Goal: Find specific page/section: Find specific page/section

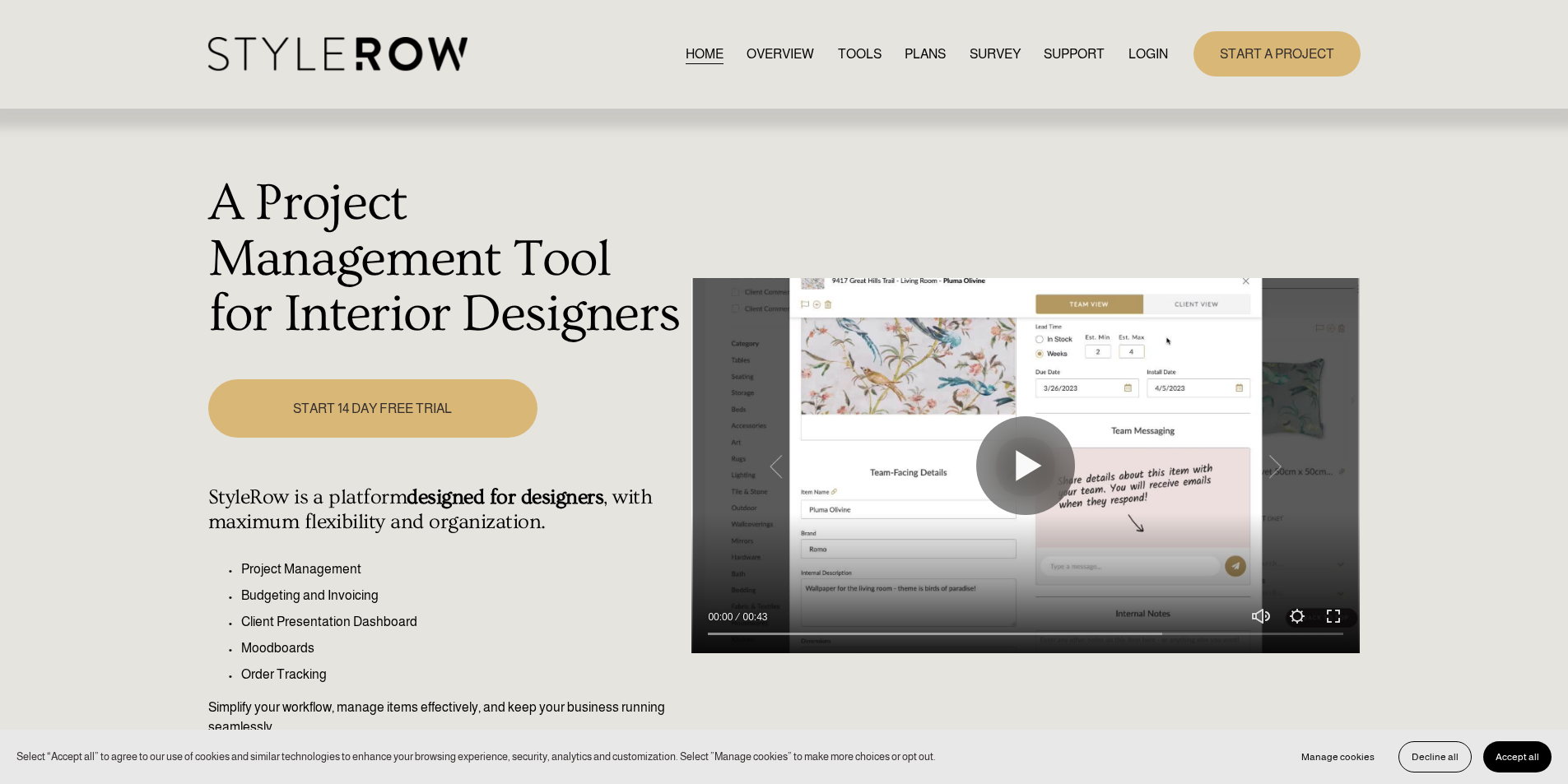
click at [1151, 51] on link "LOGIN" at bounding box center [1149, 54] width 39 height 23
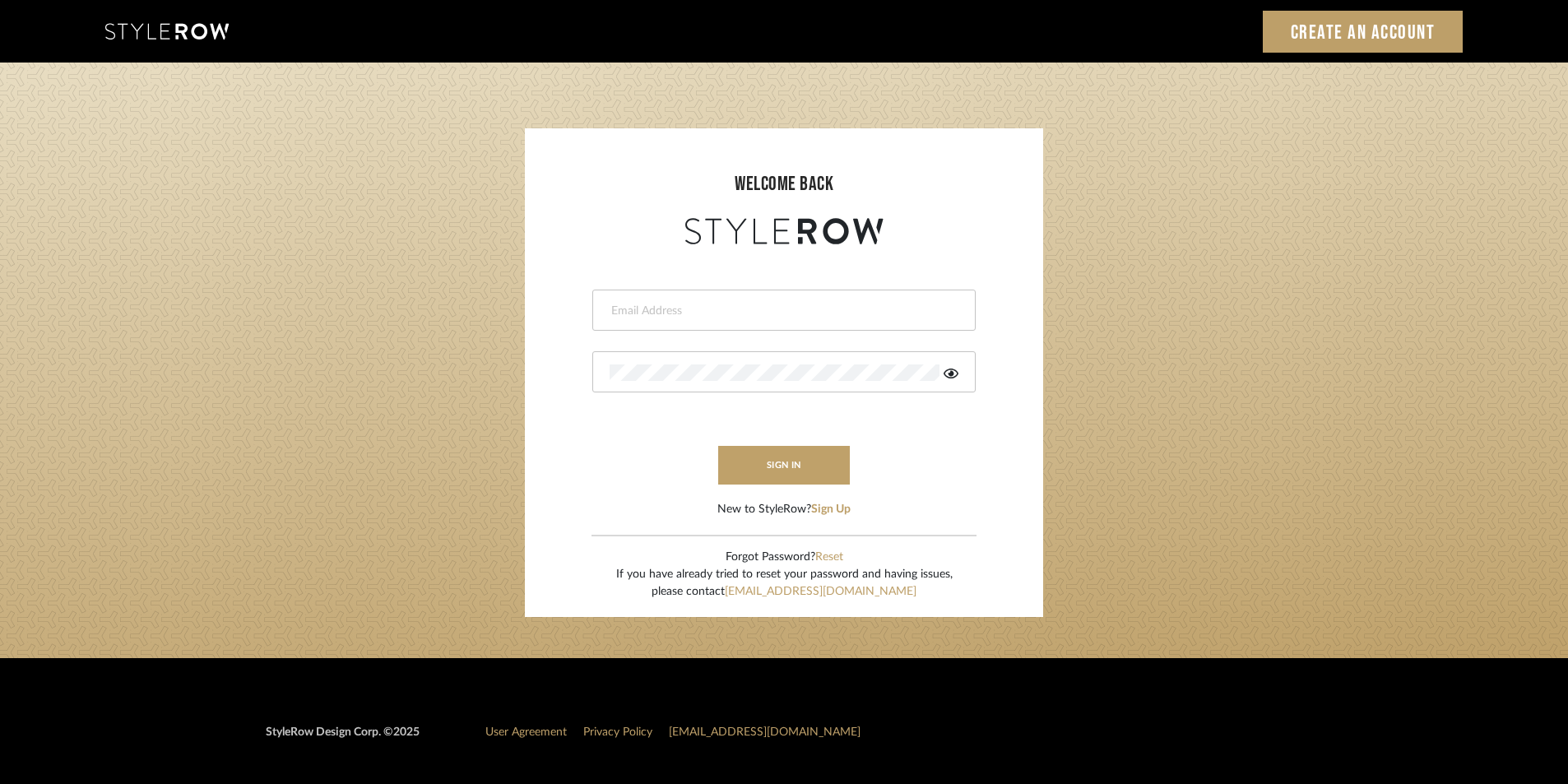
click at [737, 316] on input "email" at bounding box center [781, 312] width 345 height 17
paste input "[EMAIL_ADDRESS][DOMAIN_NAME]"
type input "[EMAIL_ADDRESS][DOMAIN_NAME]"
click at [688, 360] on div at bounding box center [784, 372] width 383 height 41
click at [761, 458] on button "sign in" at bounding box center [784, 465] width 131 height 38
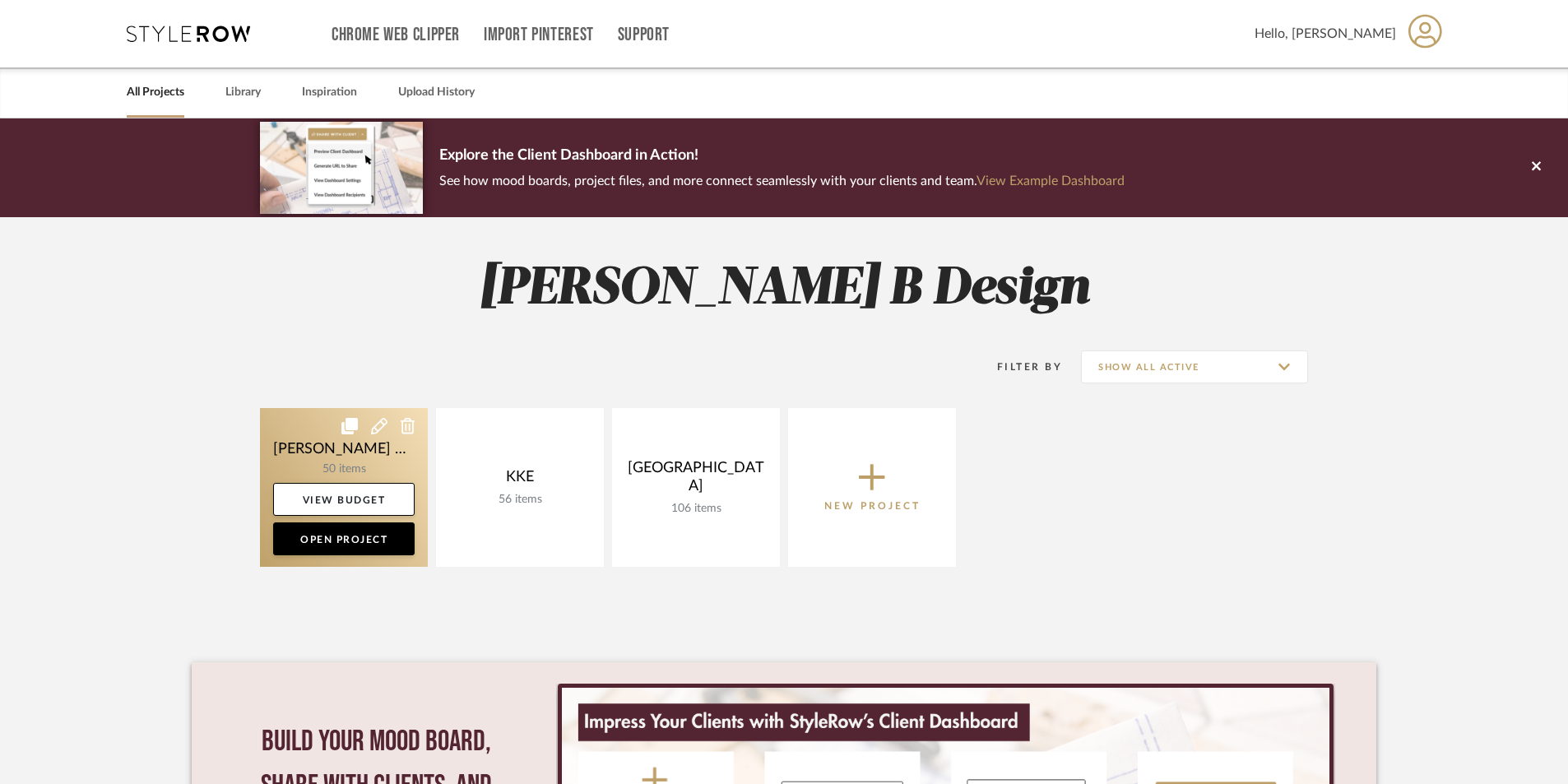
click at [389, 449] on link at bounding box center [344, 487] width 168 height 159
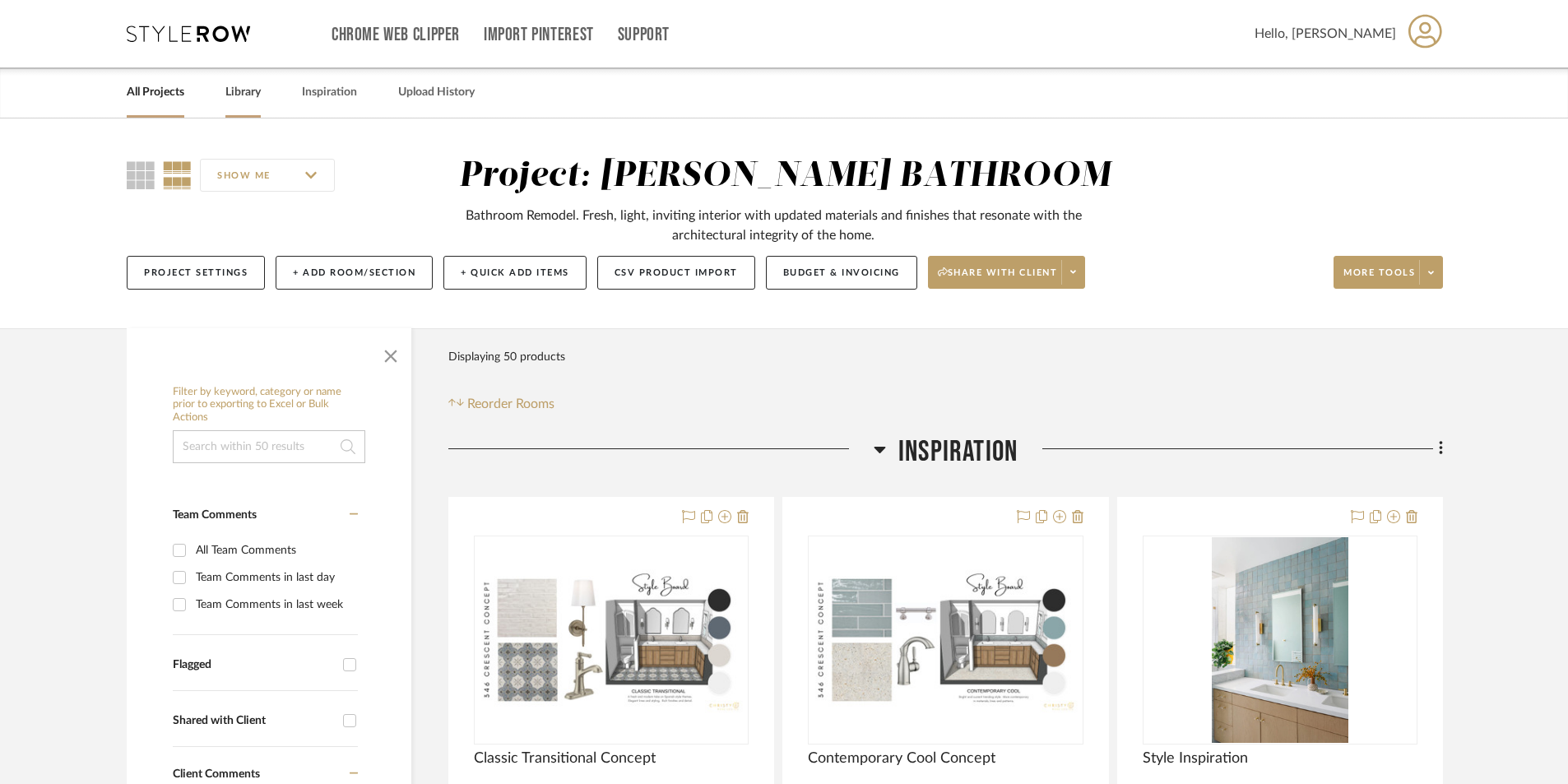
click at [243, 97] on link "Library" at bounding box center [243, 93] width 36 height 23
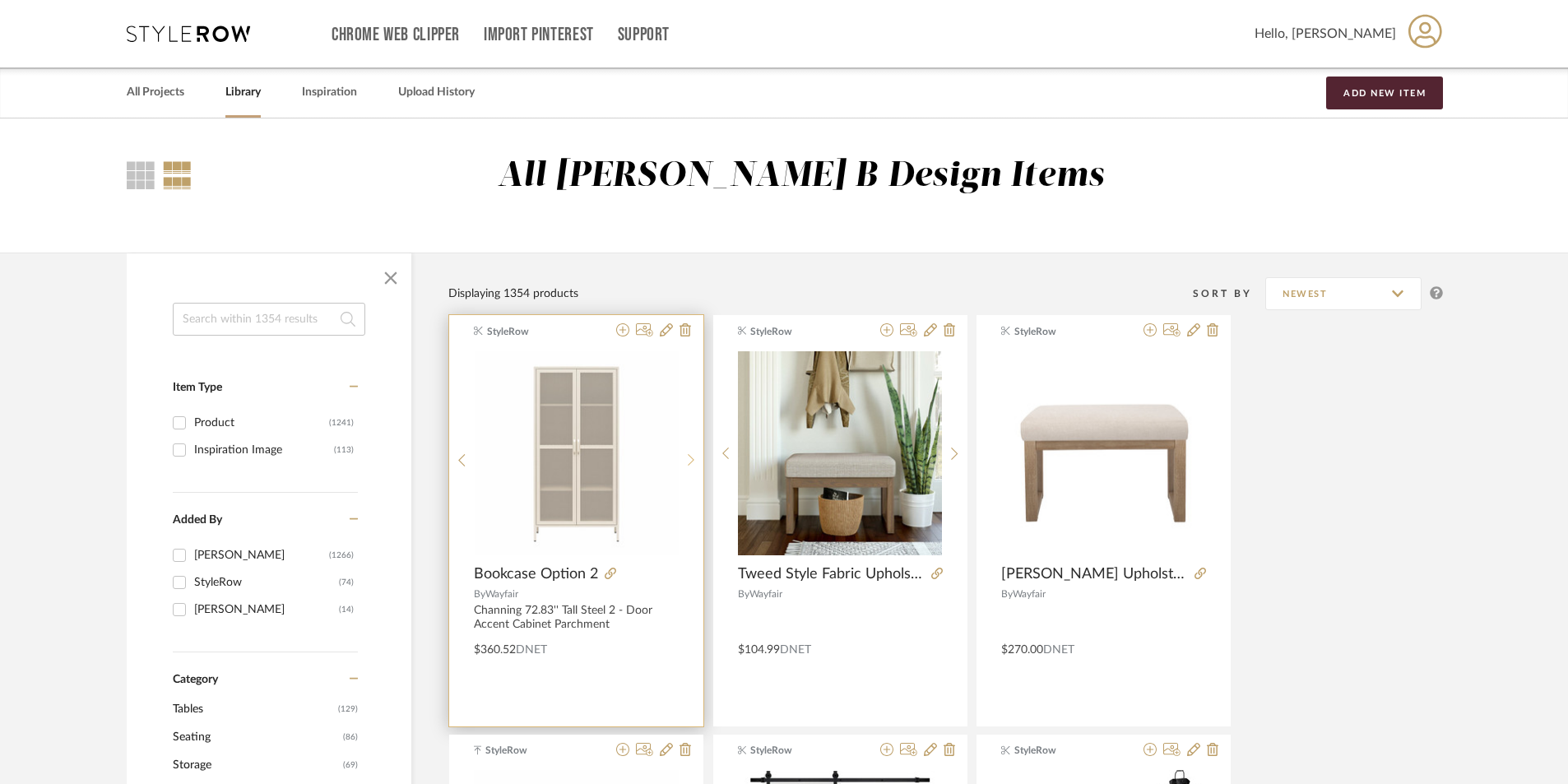
click at [688, 462] on icon at bounding box center [692, 460] width 8 height 14
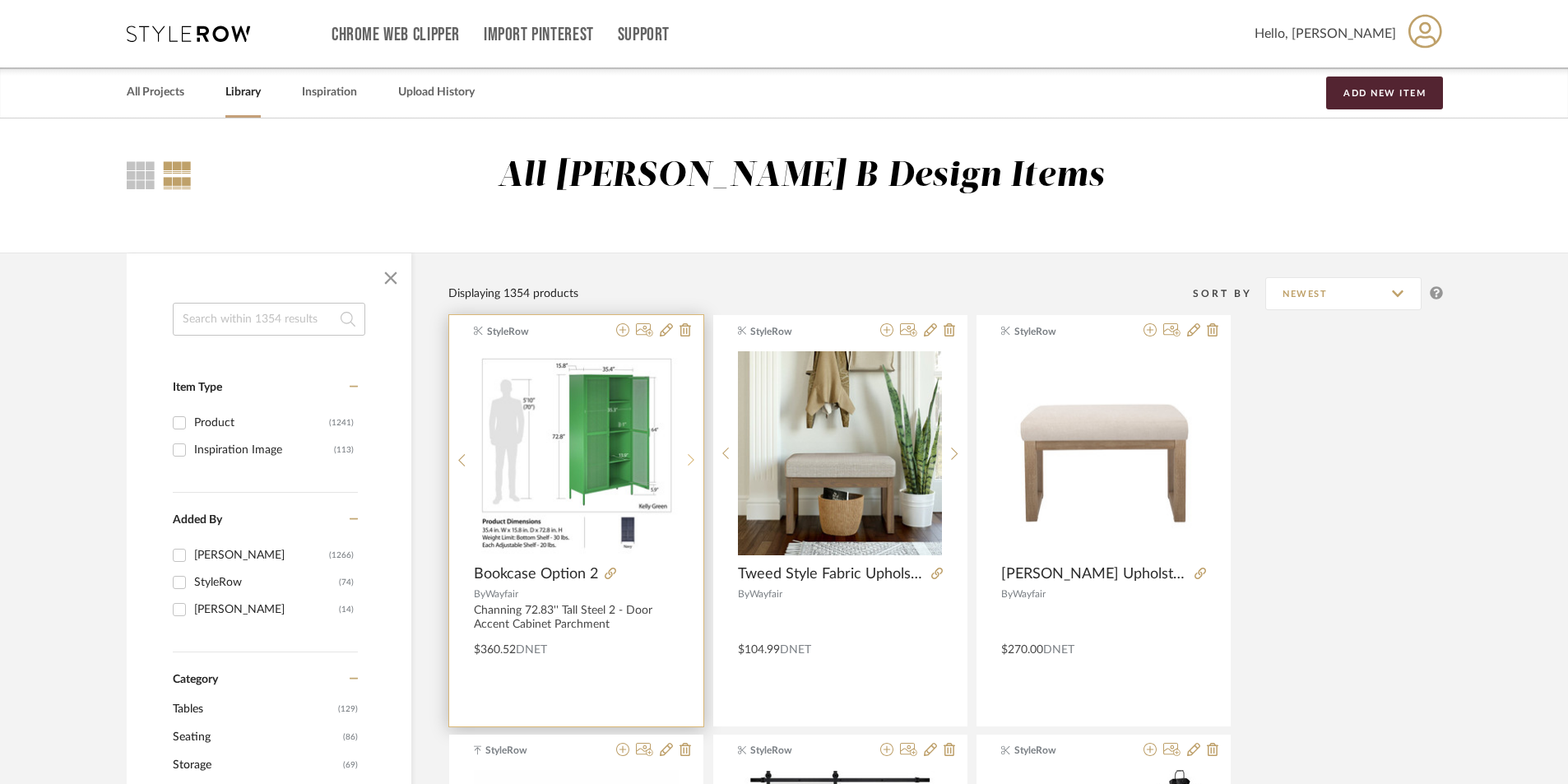
click at [688, 462] on icon at bounding box center [692, 460] width 8 height 14
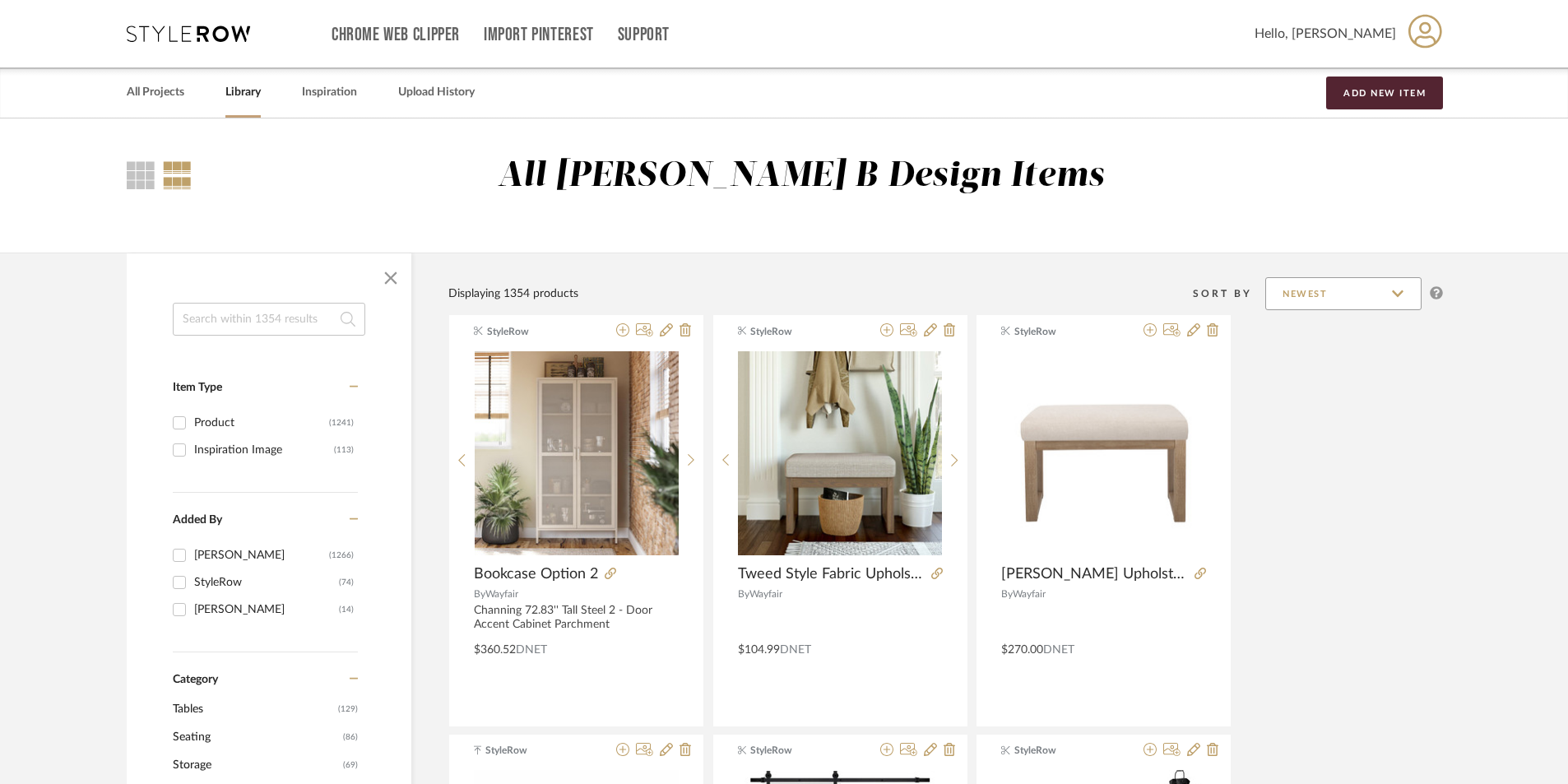
click at [1312, 298] on input "Newest" at bounding box center [1344, 293] width 157 height 33
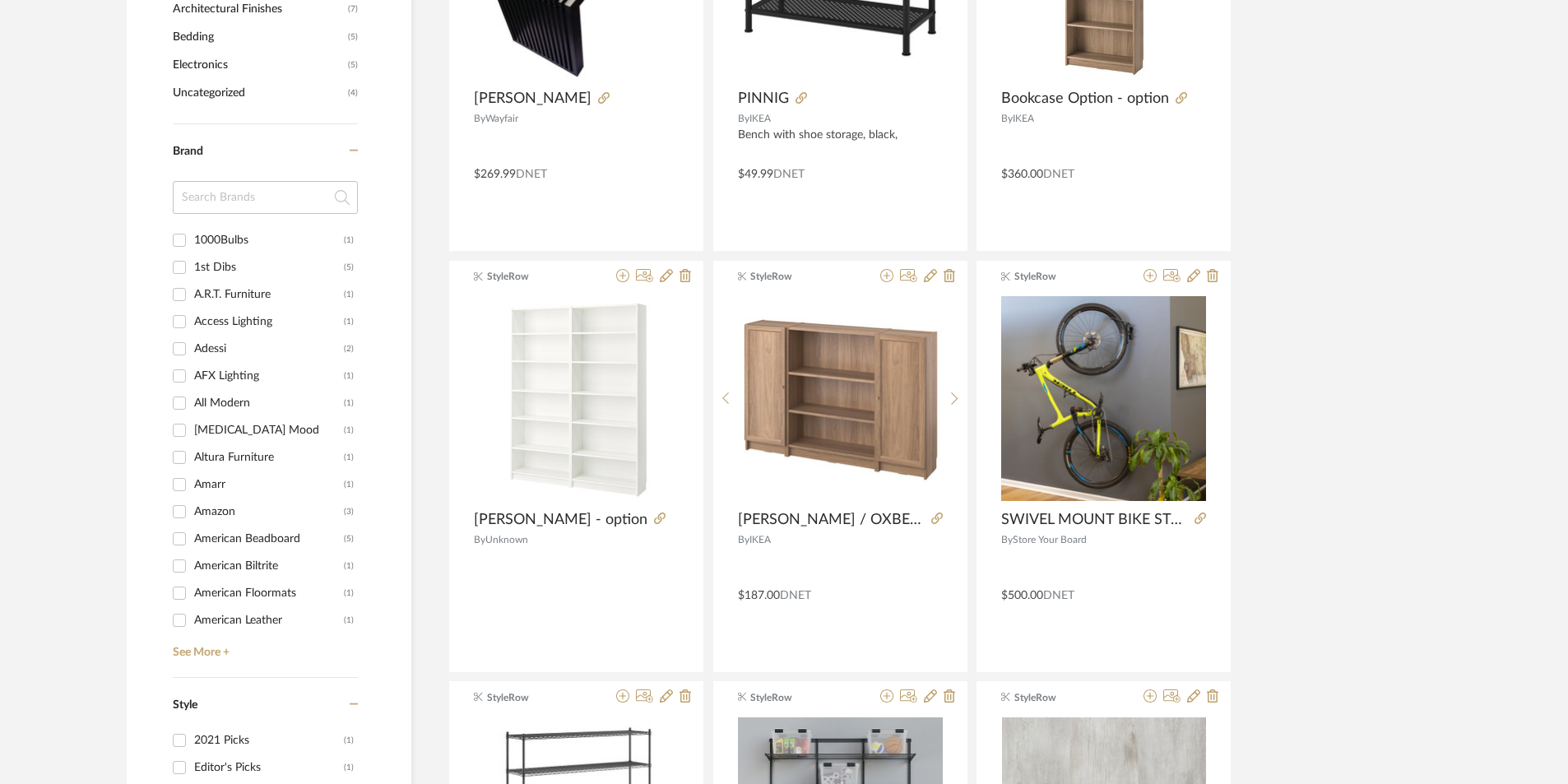
scroll to position [1316, 0]
click at [242, 234] on div "1000Bulbs" at bounding box center [269, 239] width 149 height 26
click at [192, 234] on input "1000Bulbs (1)" at bounding box center [179, 239] width 26 height 26
checkbox input "true"
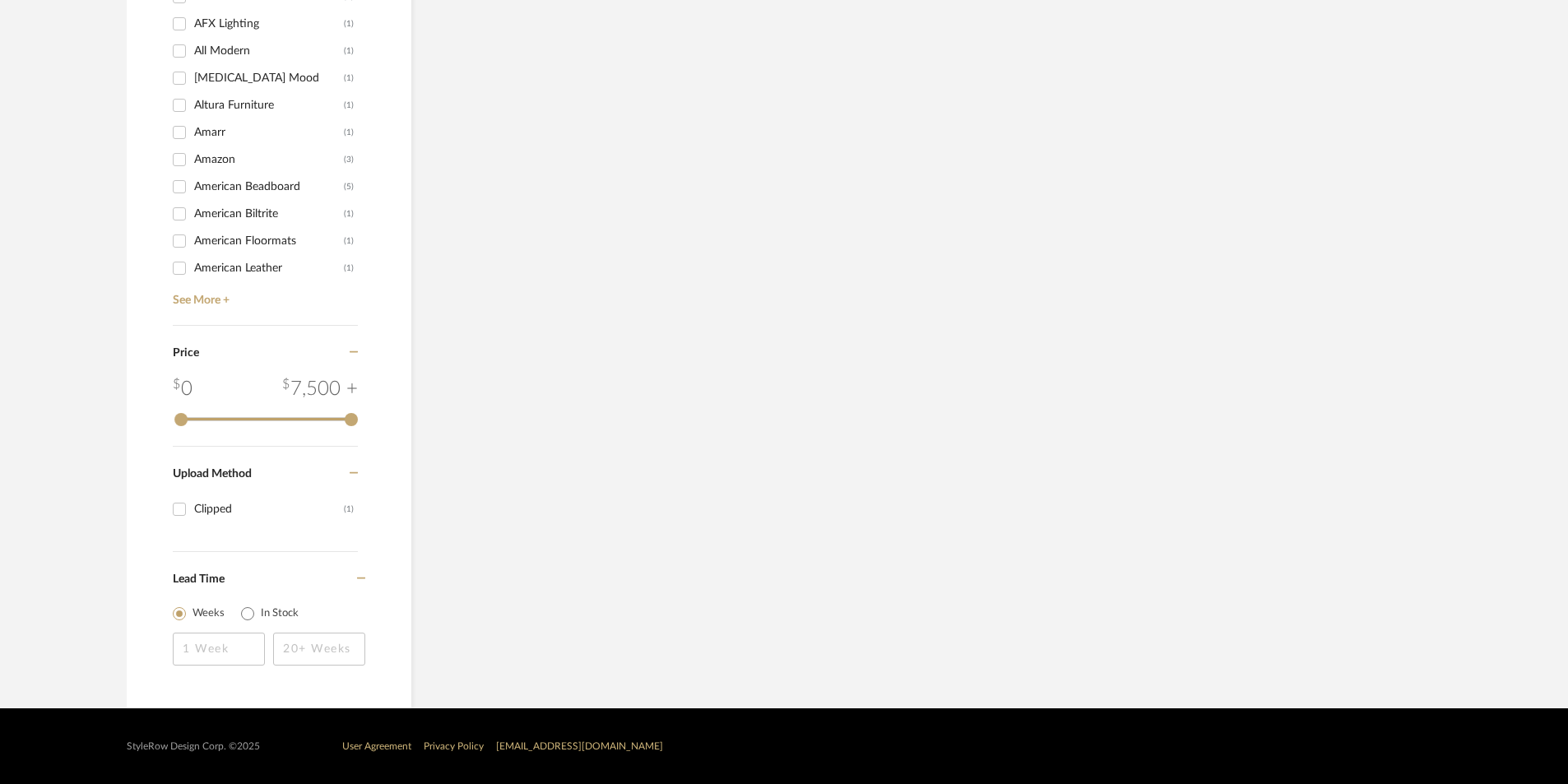
scroll to position [887, 0]
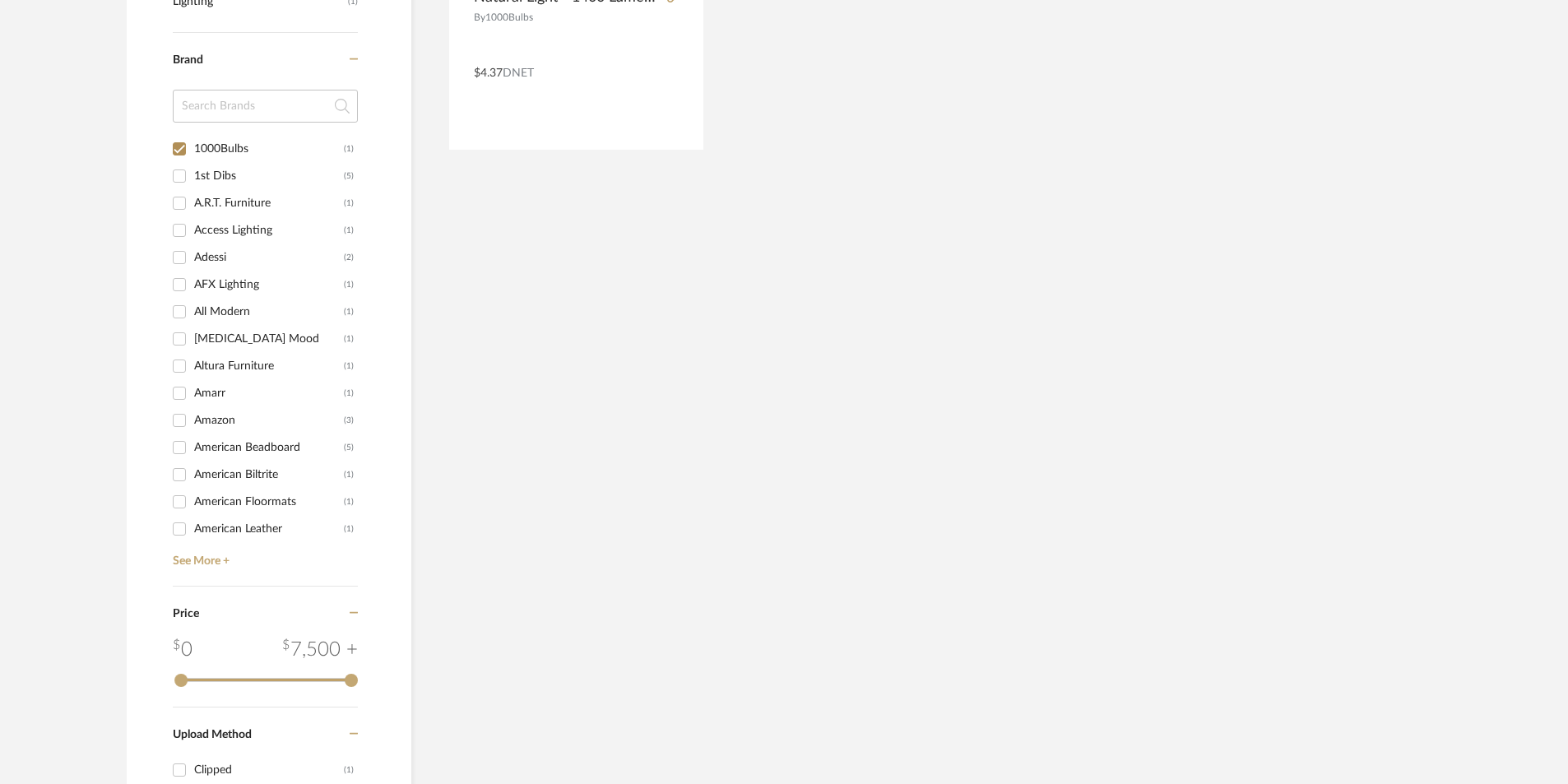
scroll to position [558, 0]
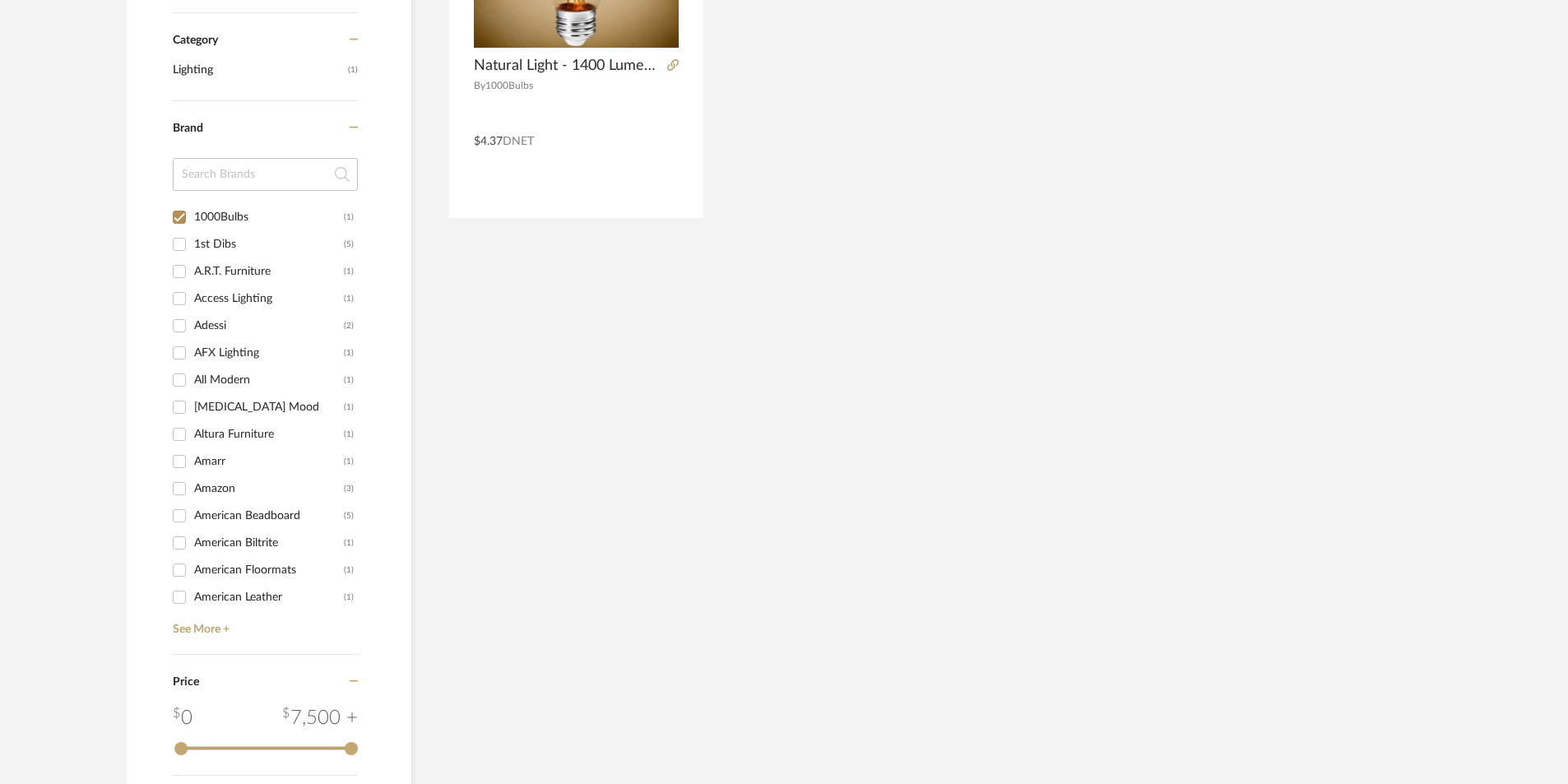
click at [189, 247] on input "1st Dibs (5)" at bounding box center [179, 244] width 26 height 26
checkbox input "true"
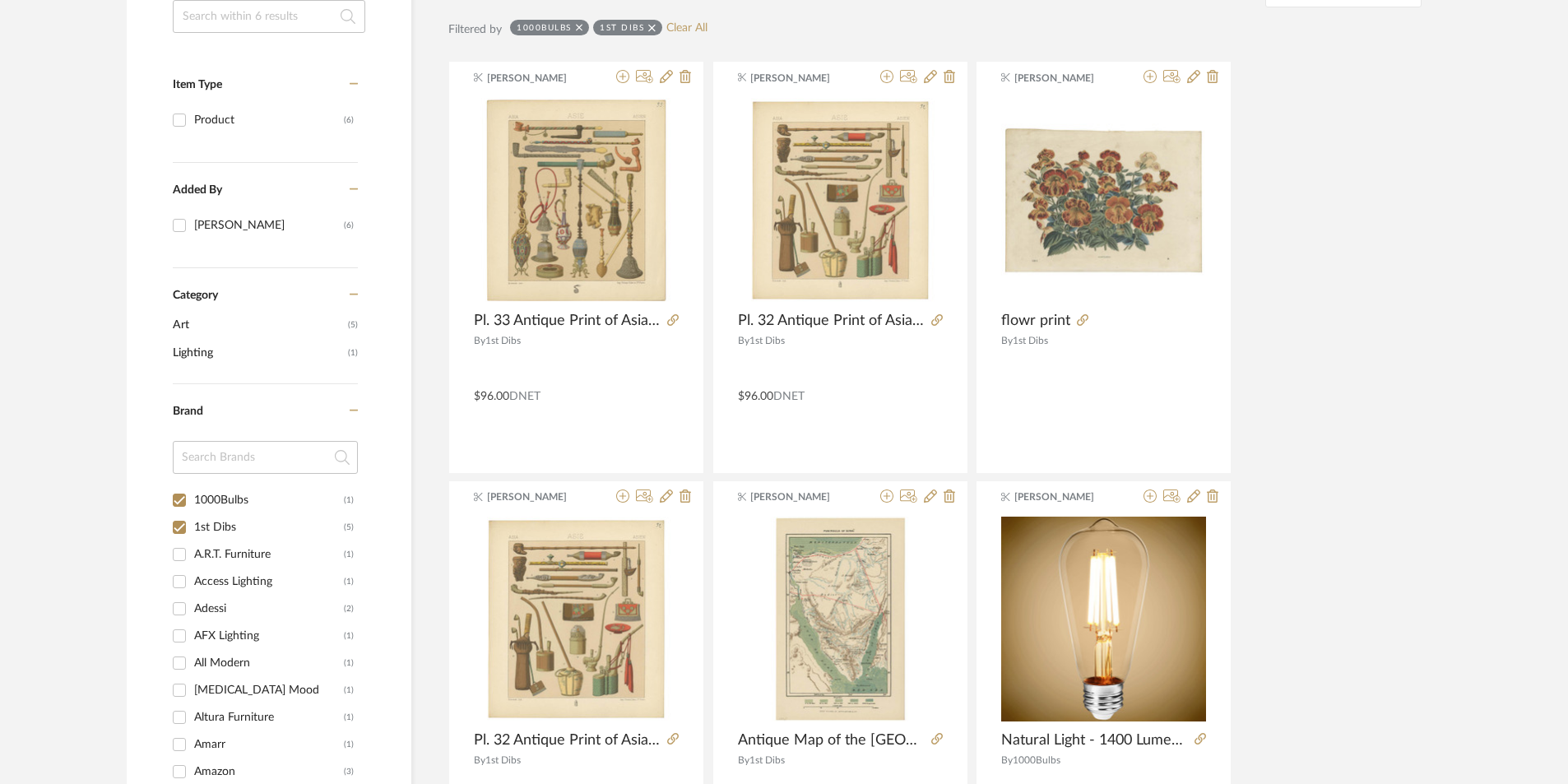
scroll to position [311, 0]
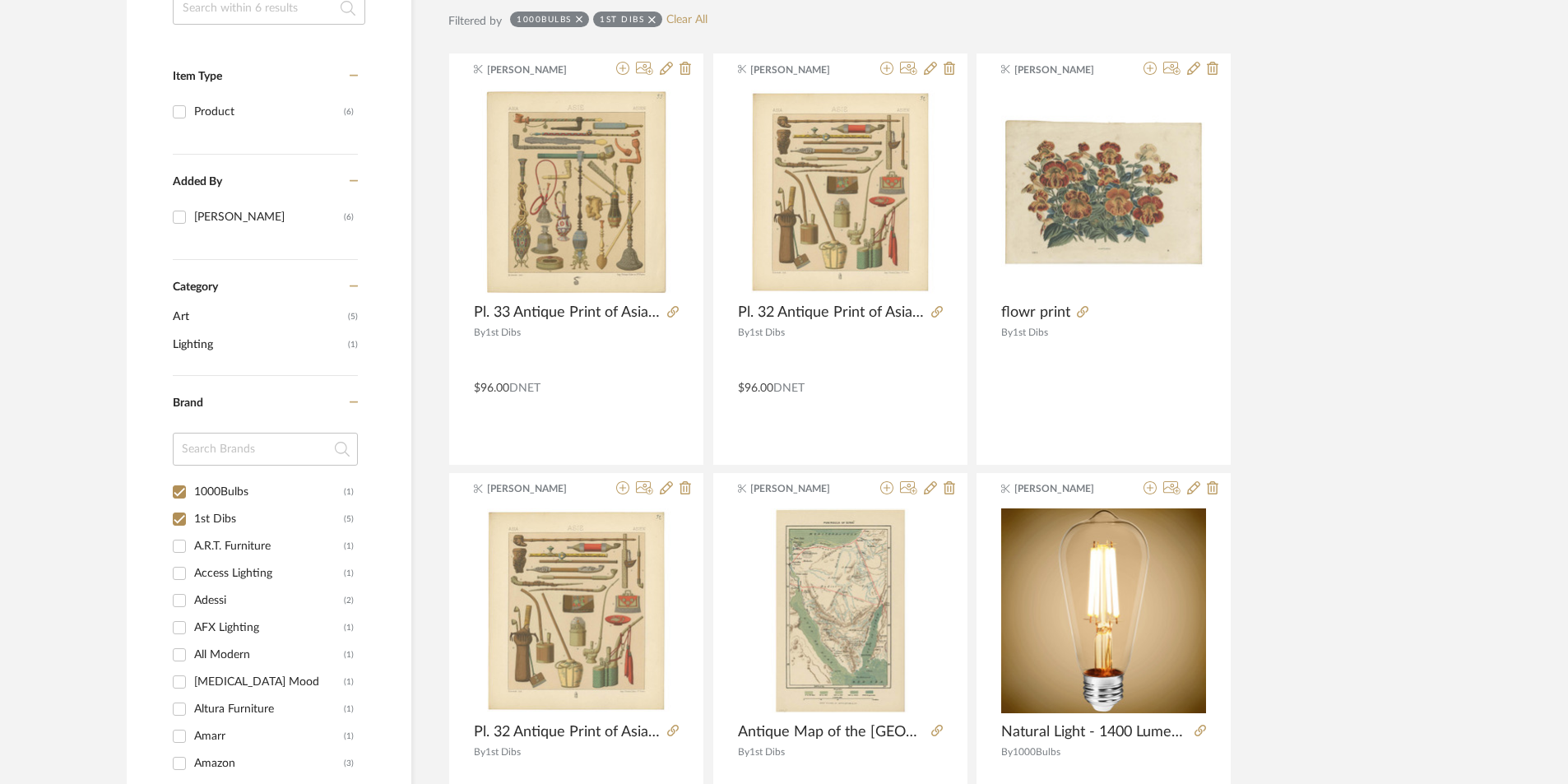
click at [182, 491] on input "1000Bulbs (1)" at bounding box center [179, 492] width 26 height 26
checkbox input "false"
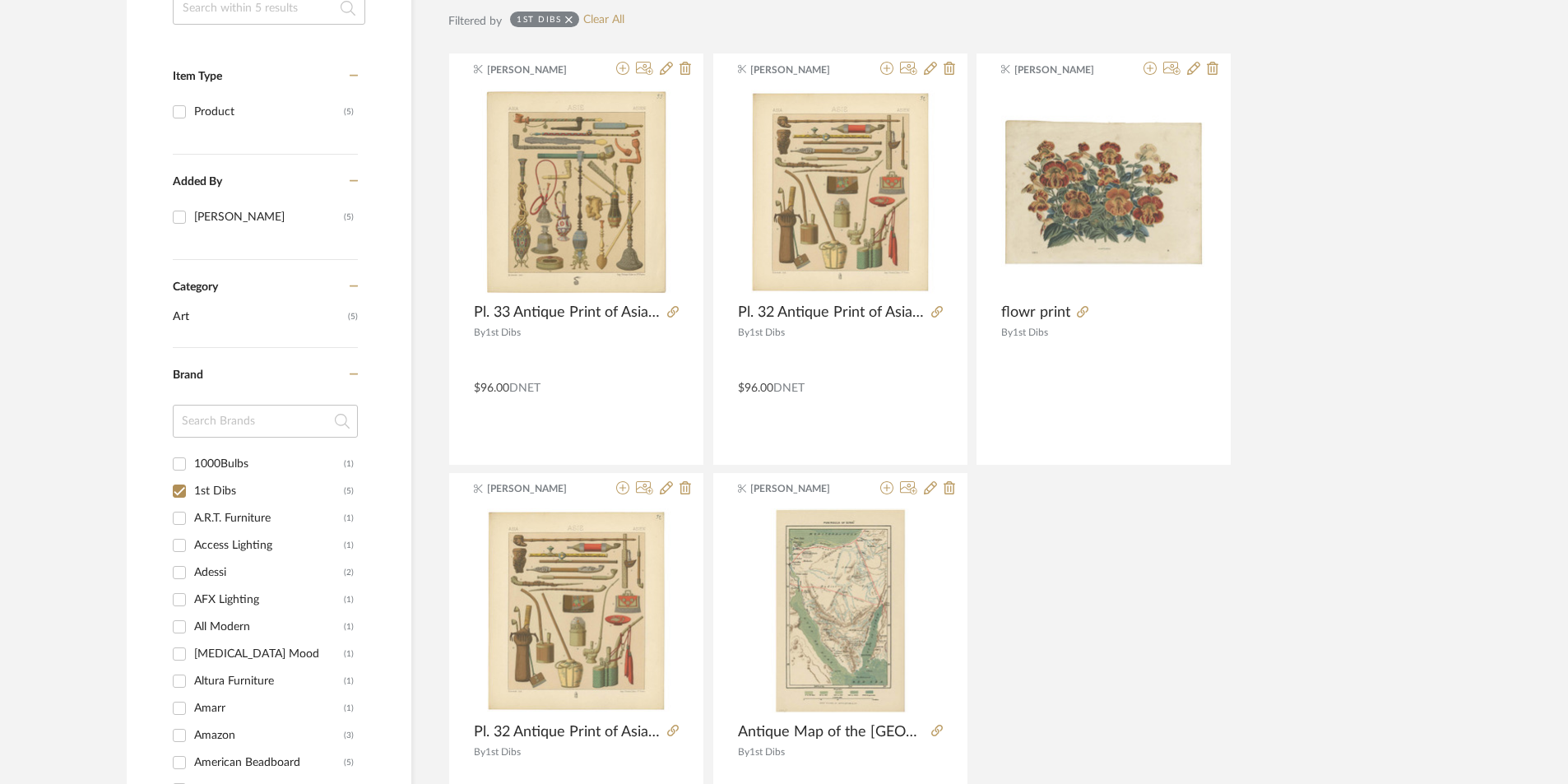
click at [191, 489] on input "1st Dibs (5)" at bounding box center [179, 491] width 26 height 26
checkbox input "false"
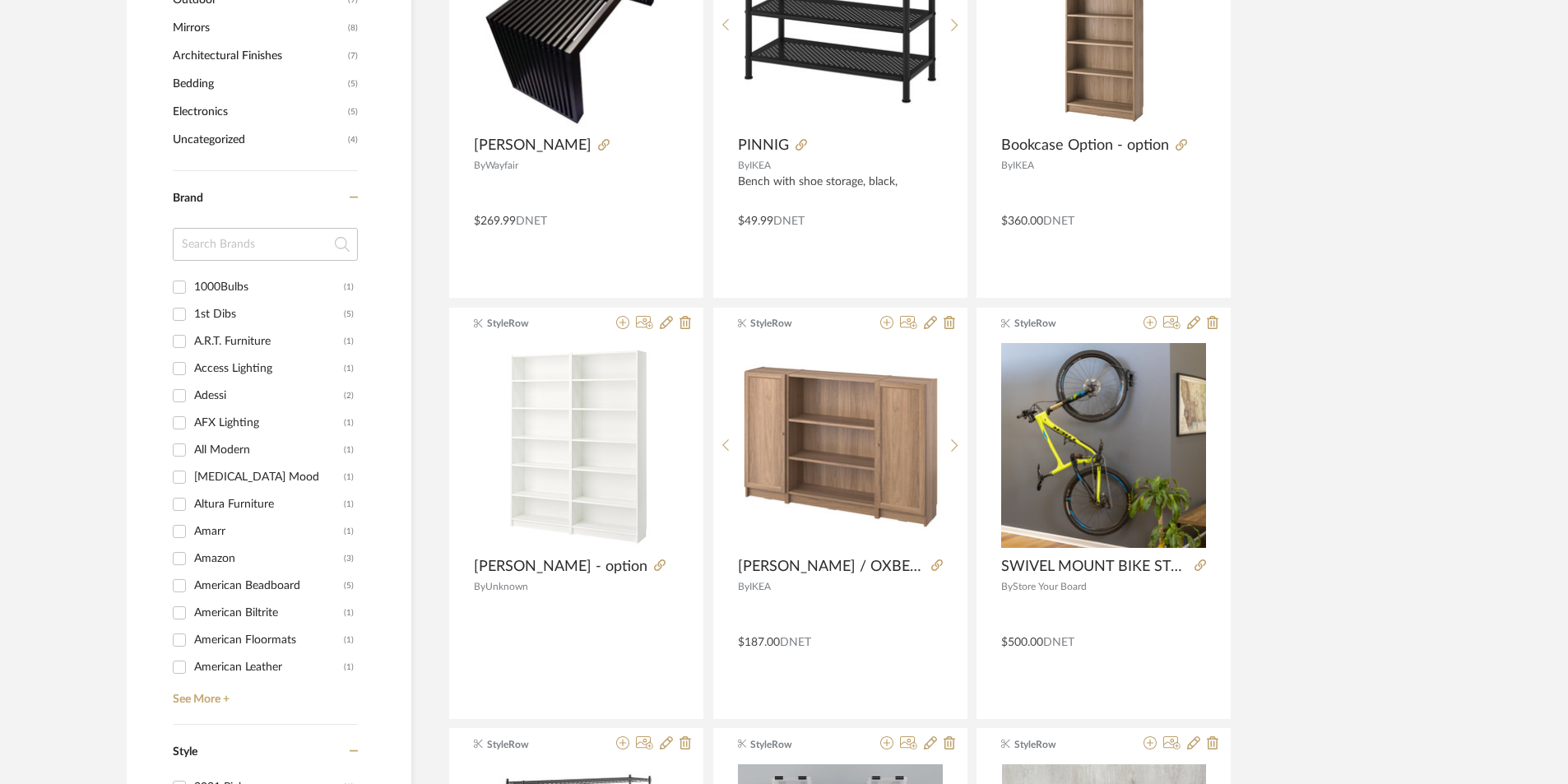
scroll to position [1299, 0]
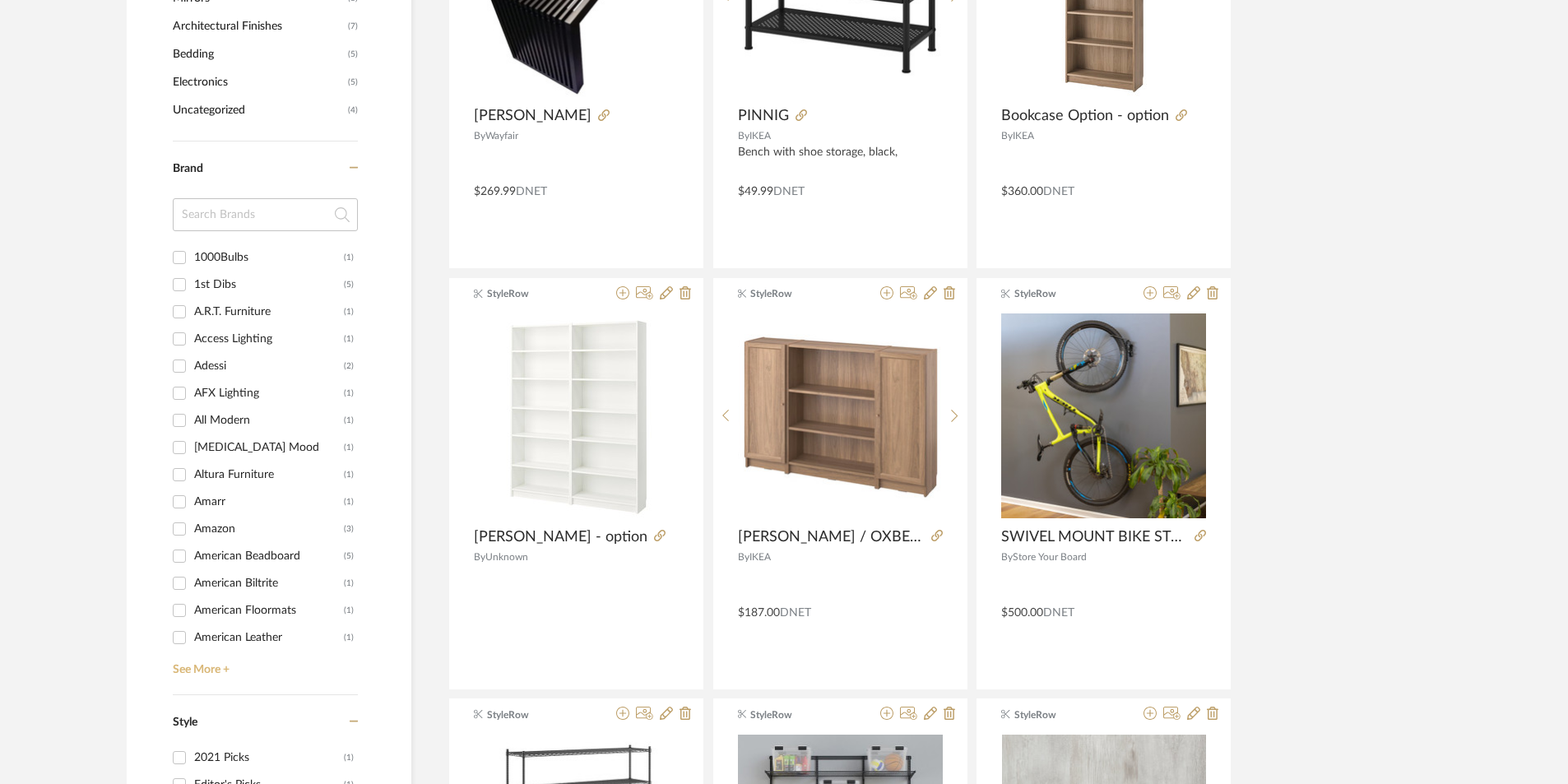
click at [215, 660] on link "See More +" at bounding box center [264, 664] width 190 height 26
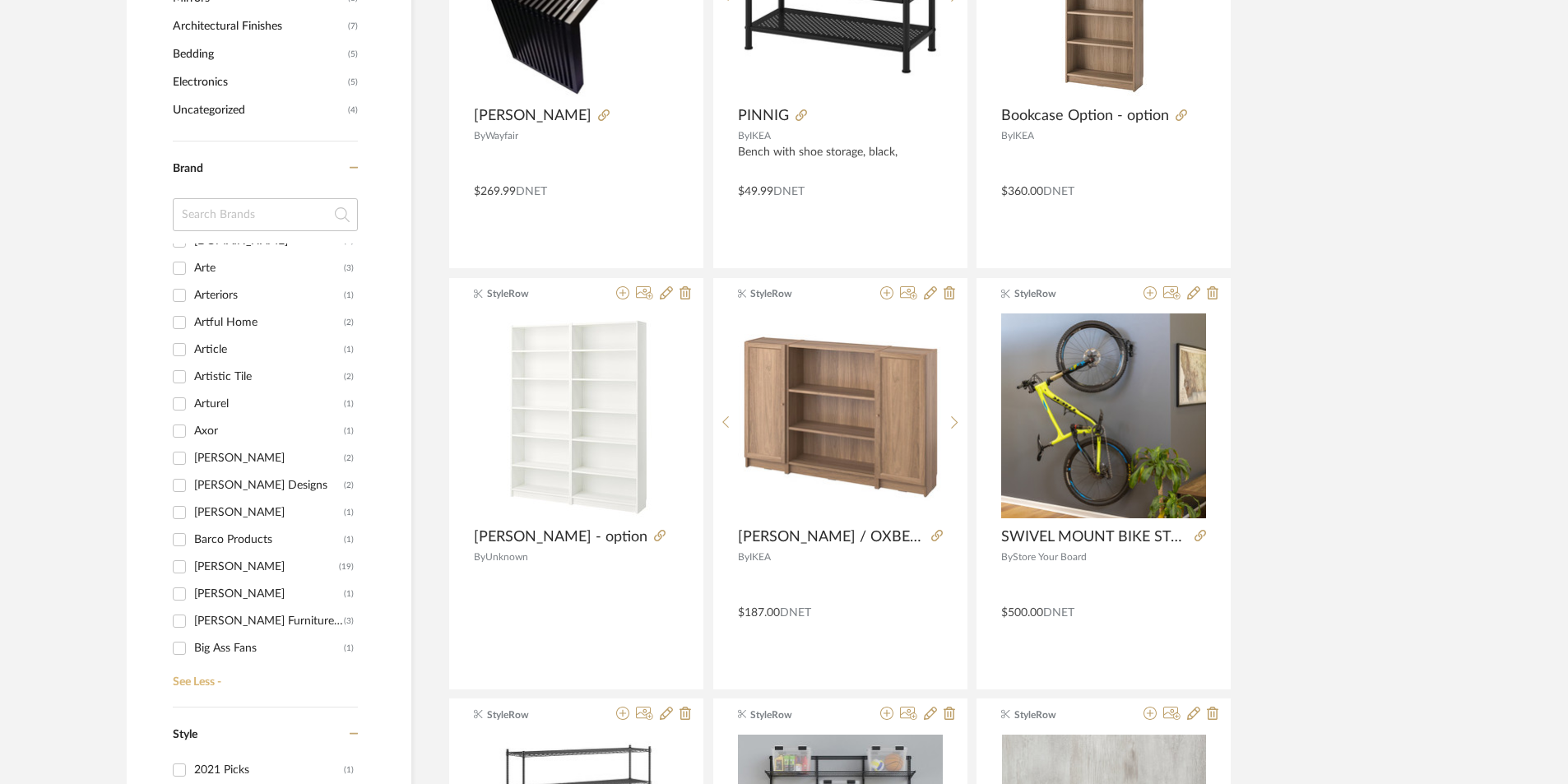
scroll to position [576, 0]
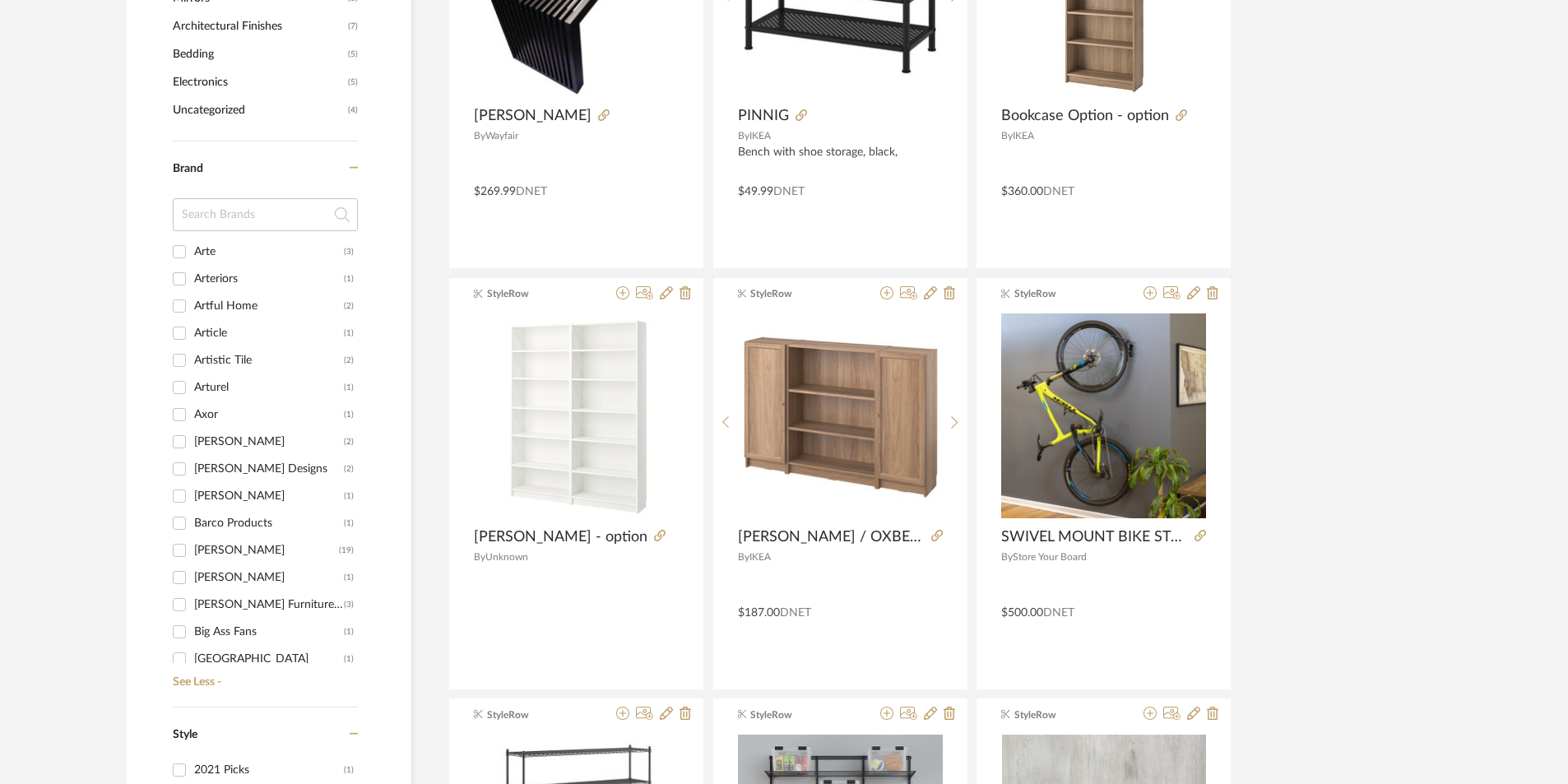
click at [225, 211] on input at bounding box center [265, 214] width 185 height 33
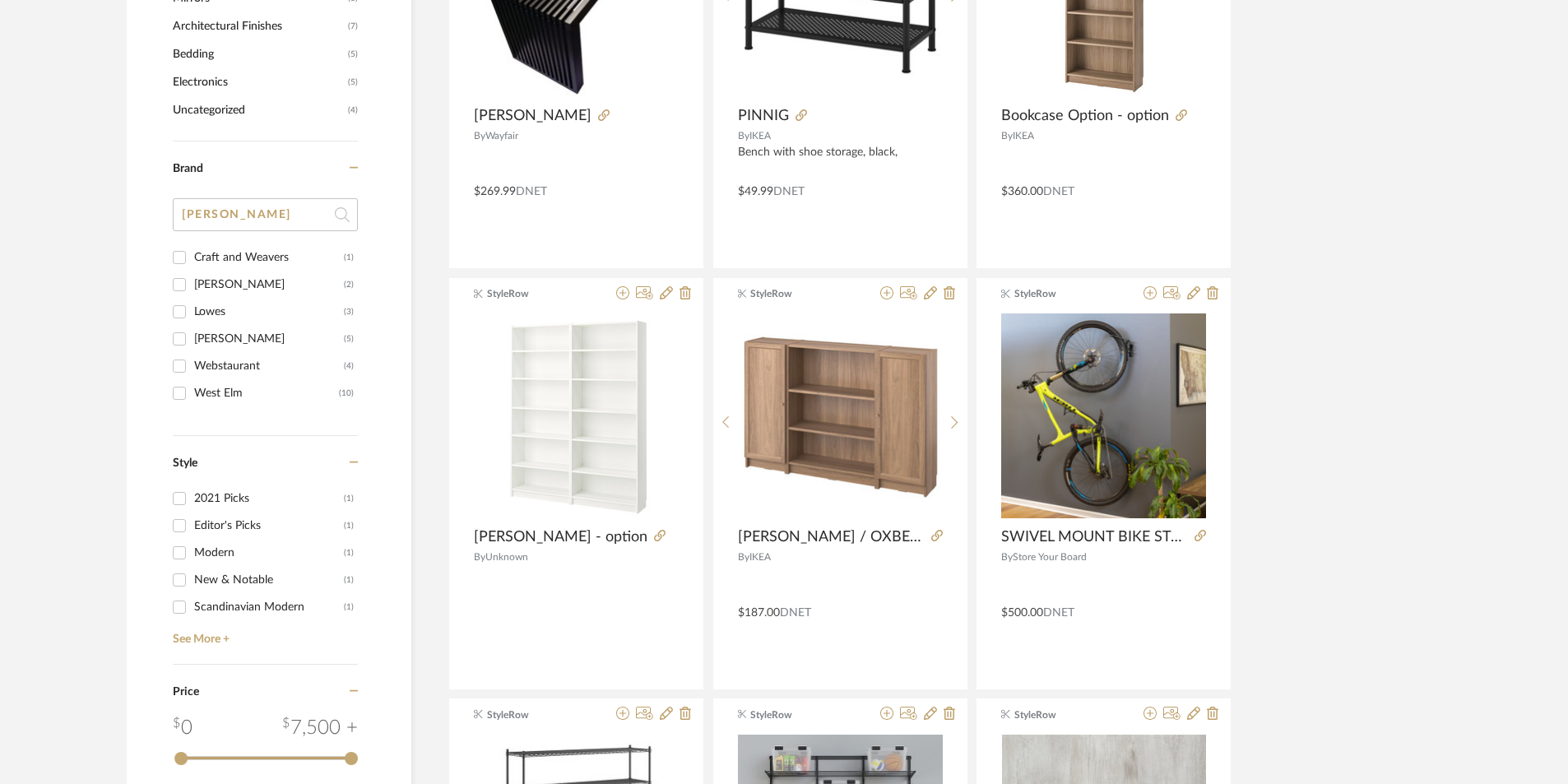
scroll to position [0, 0]
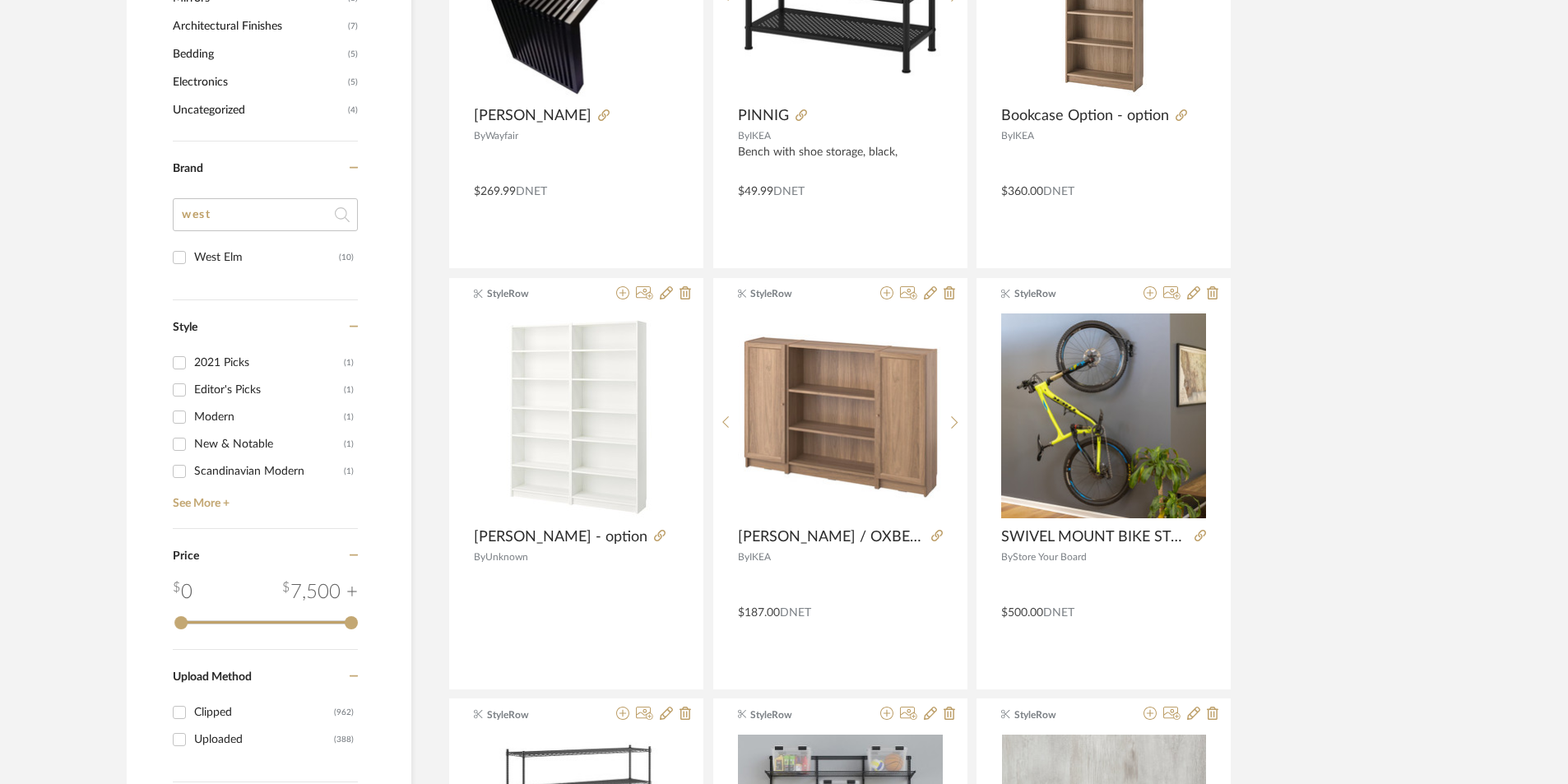
type input "west"
click at [188, 260] on input "West Elm (10)" at bounding box center [179, 257] width 26 height 26
checkbox input "true"
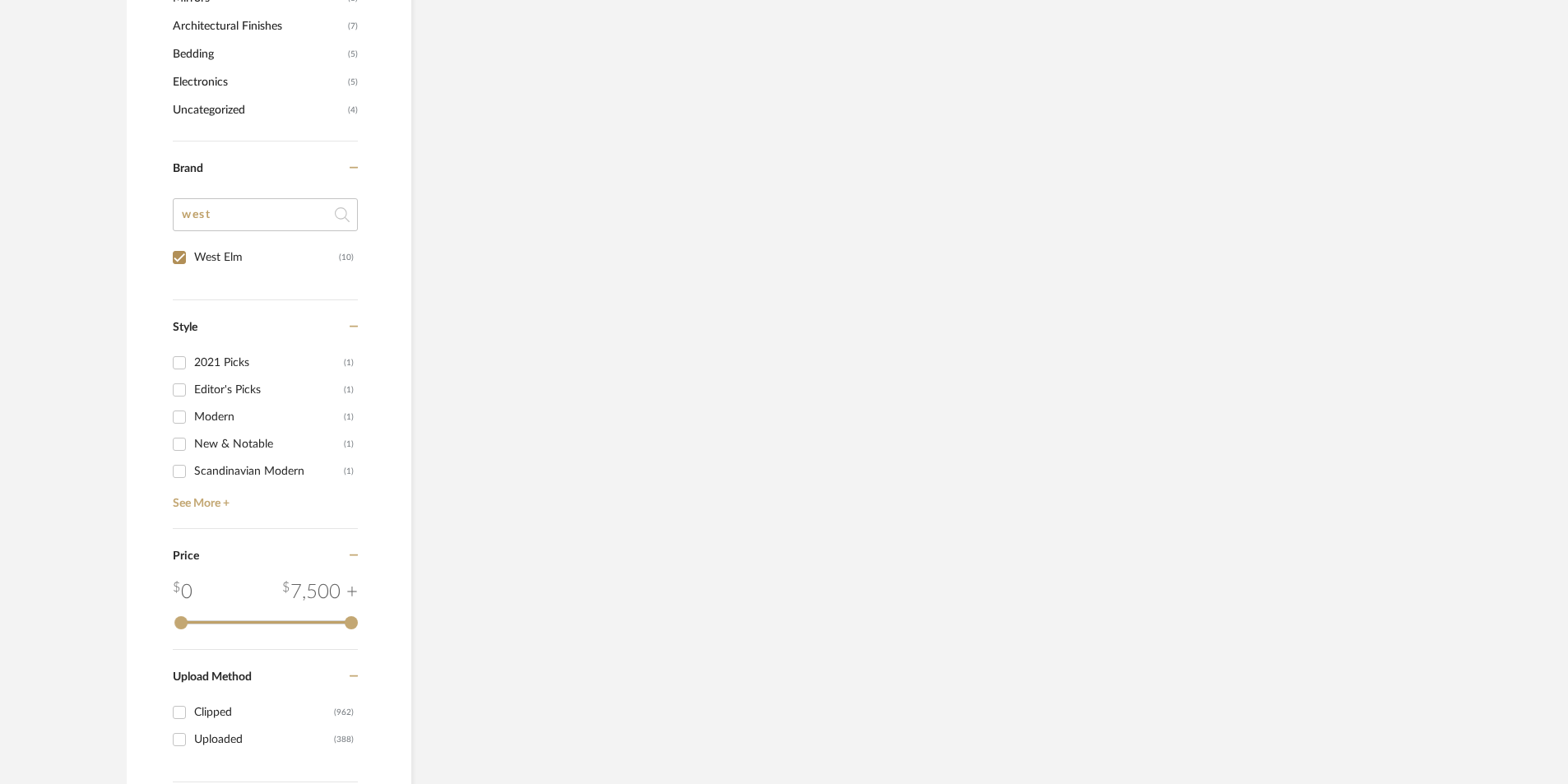
scroll to position [1217, 0]
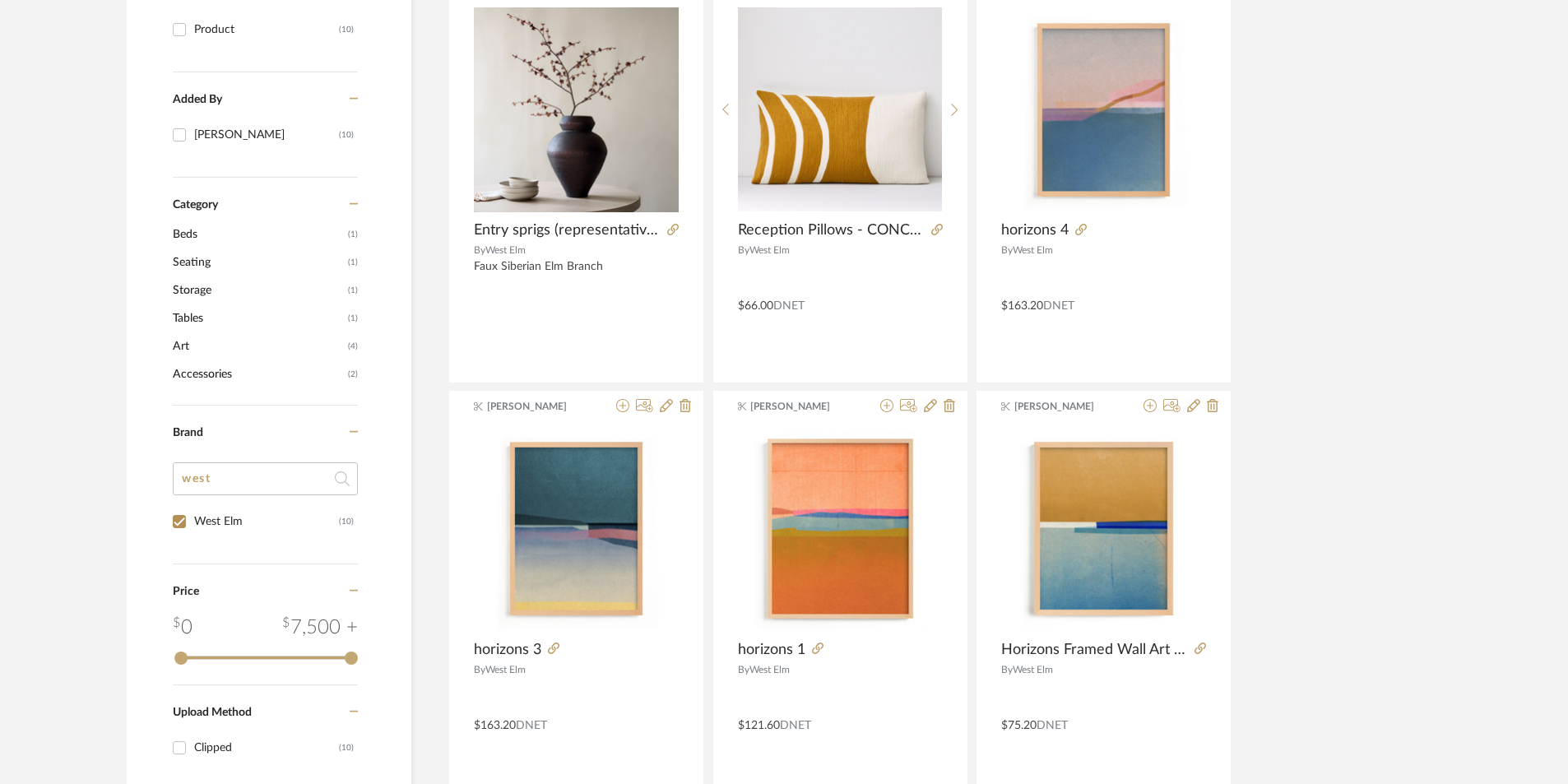
scroll to position [394, 0]
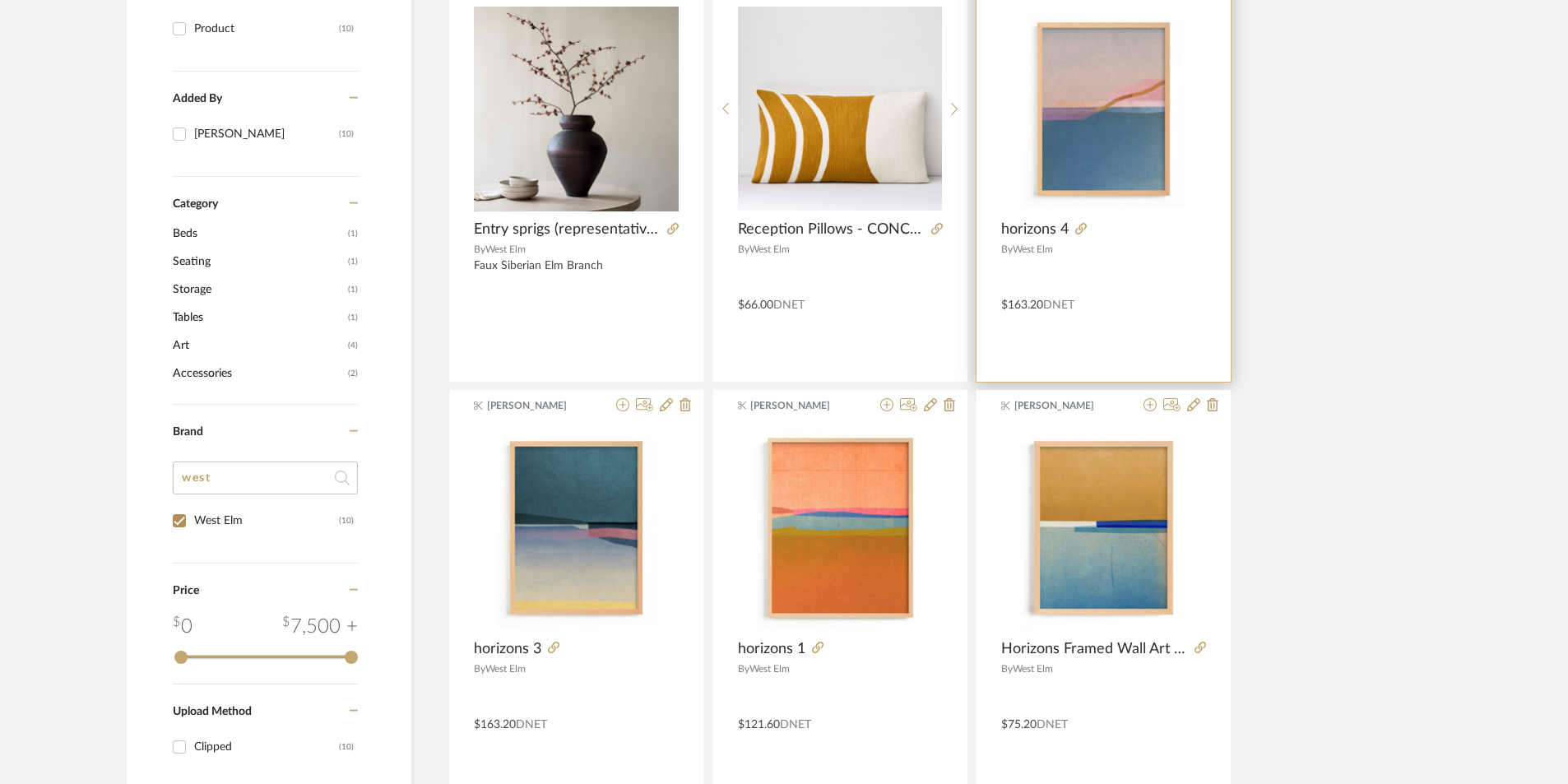
click at [1068, 266] on div at bounding box center [1104, 273] width 205 height 28
click at [1035, 225] on span "horizons 4" at bounding box center [1036, 229] width 68 height 18
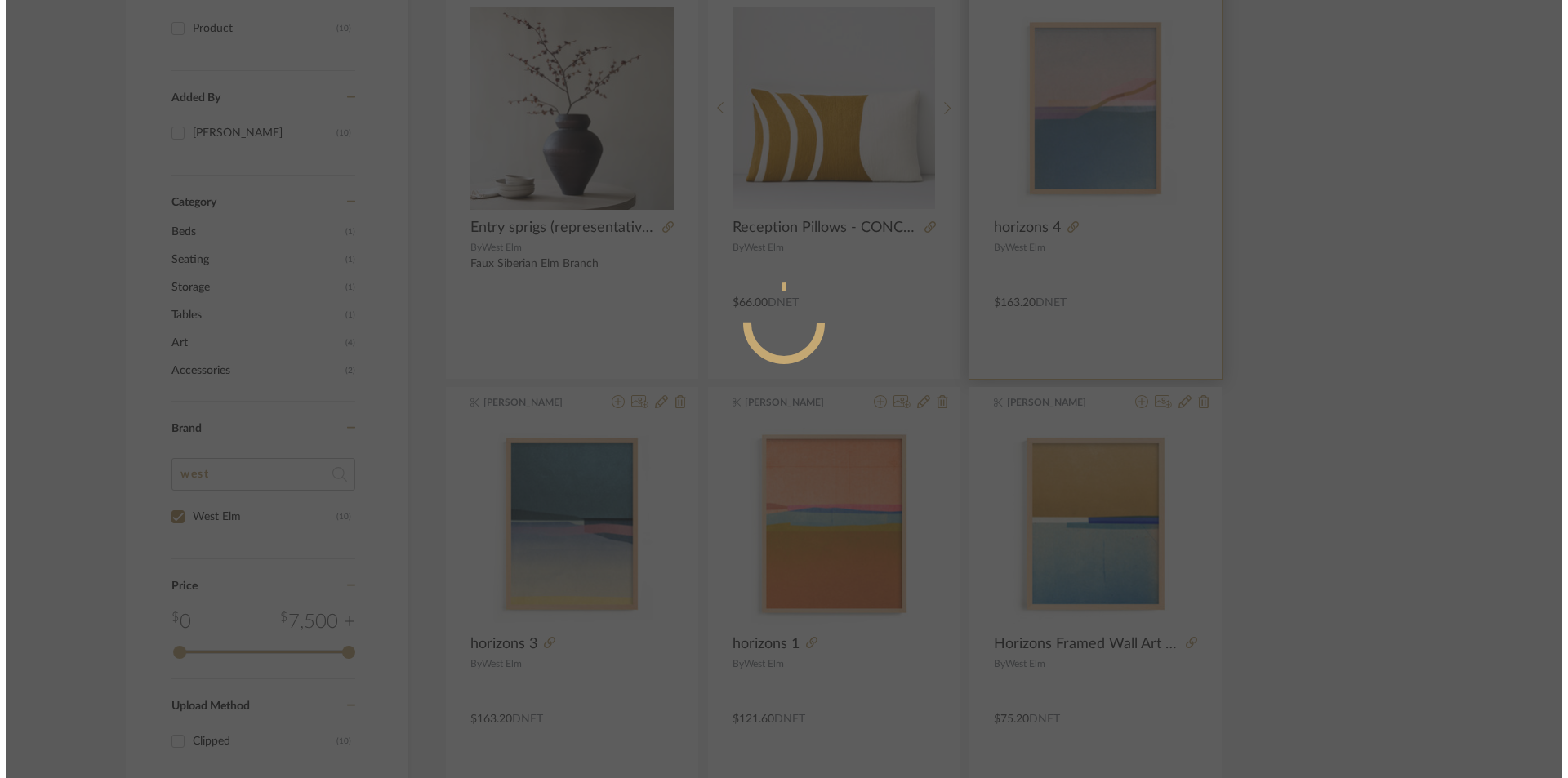
scroll to position [0, 0]
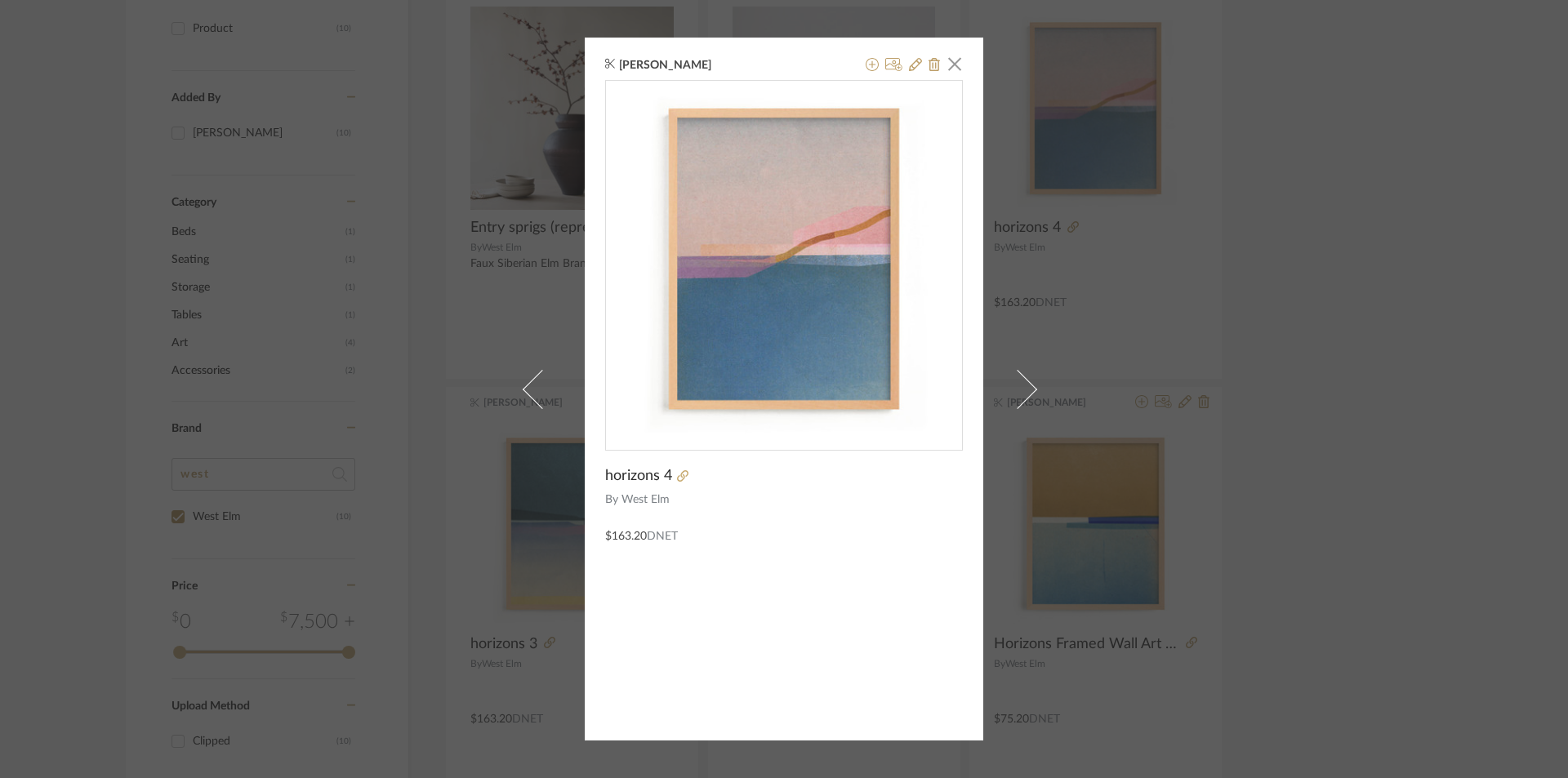
click at [1309, 362] on div "Christy B × horizons 4 By West Elm $163.20 DNET" at bounding box center [784, 389] width 1568 height 778
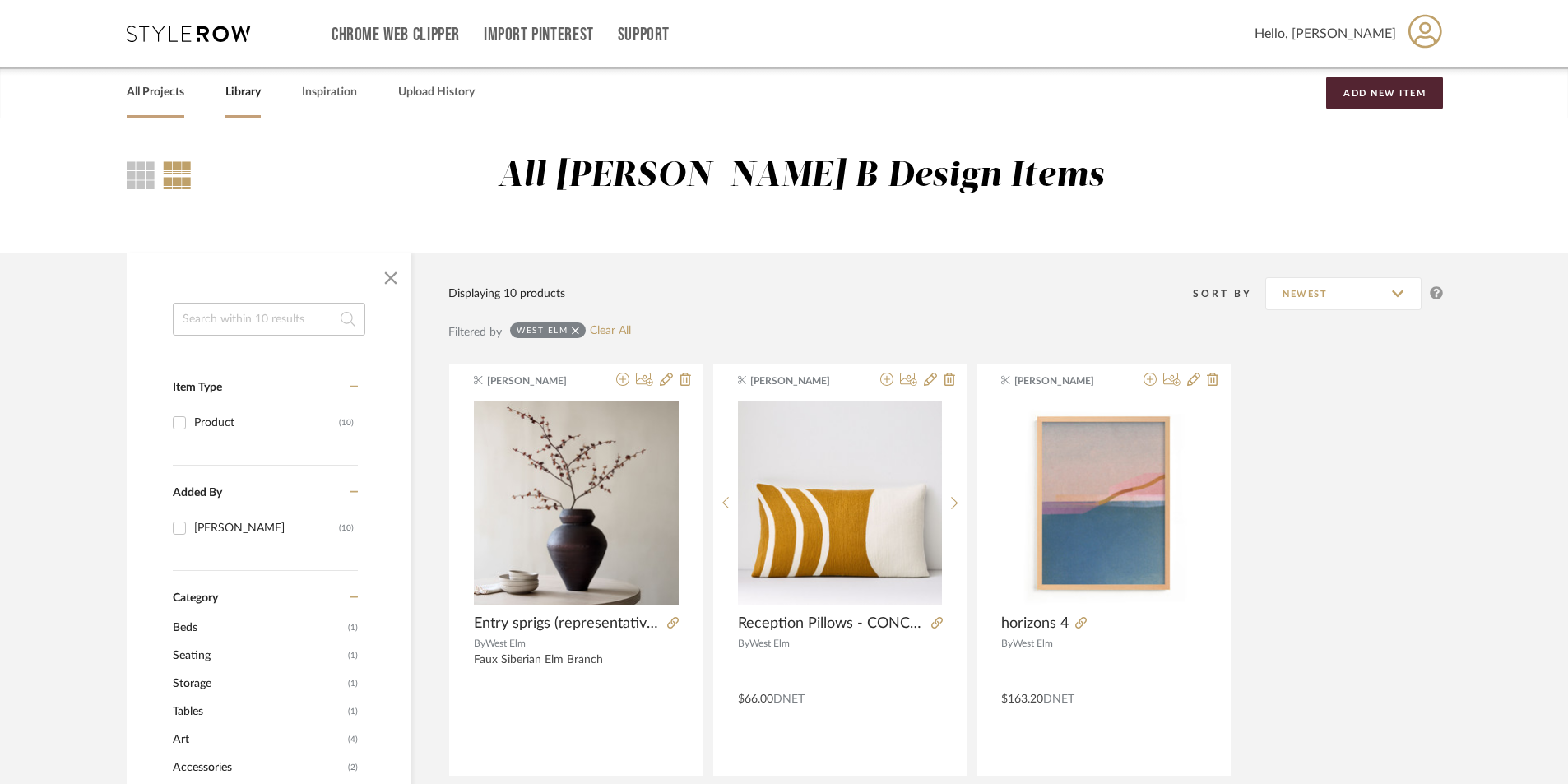
click at [152, 90] on link "All Projects" at bounding box center [155, 93] width 57 height 23
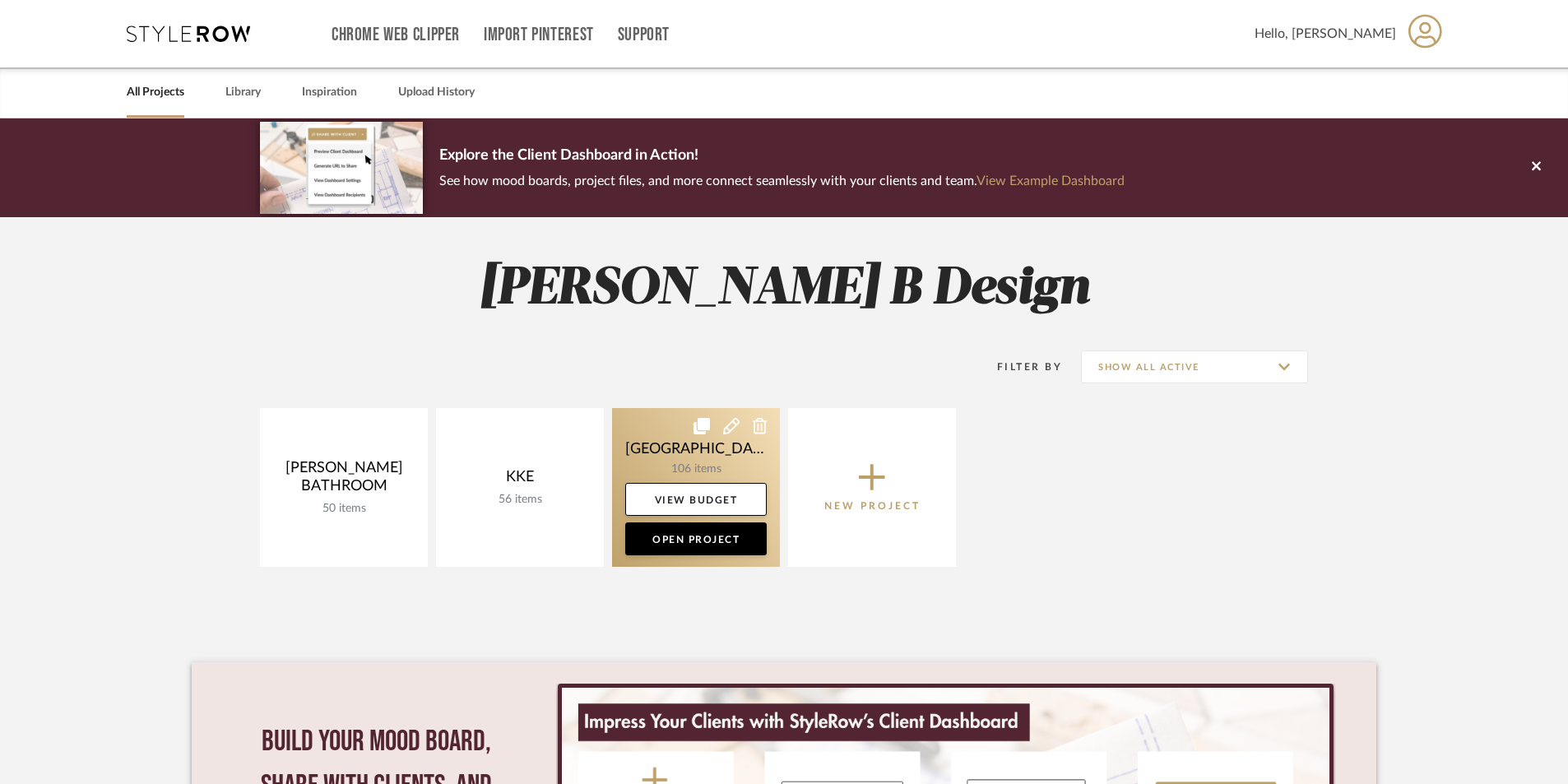
click at [671, 466] on link at bounding box center [696, 487] width 168 height 159
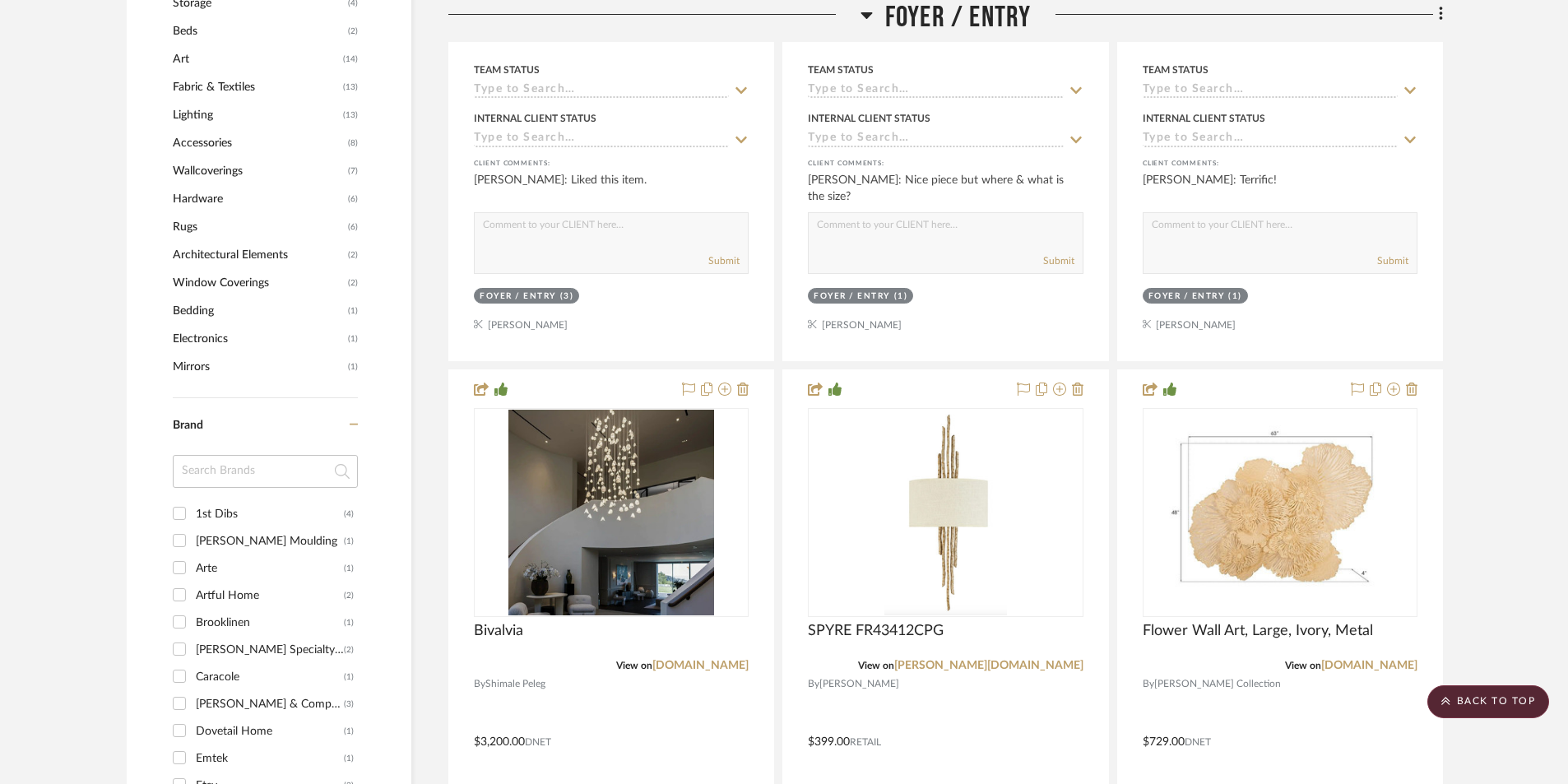
scroll to position [1728, 0]
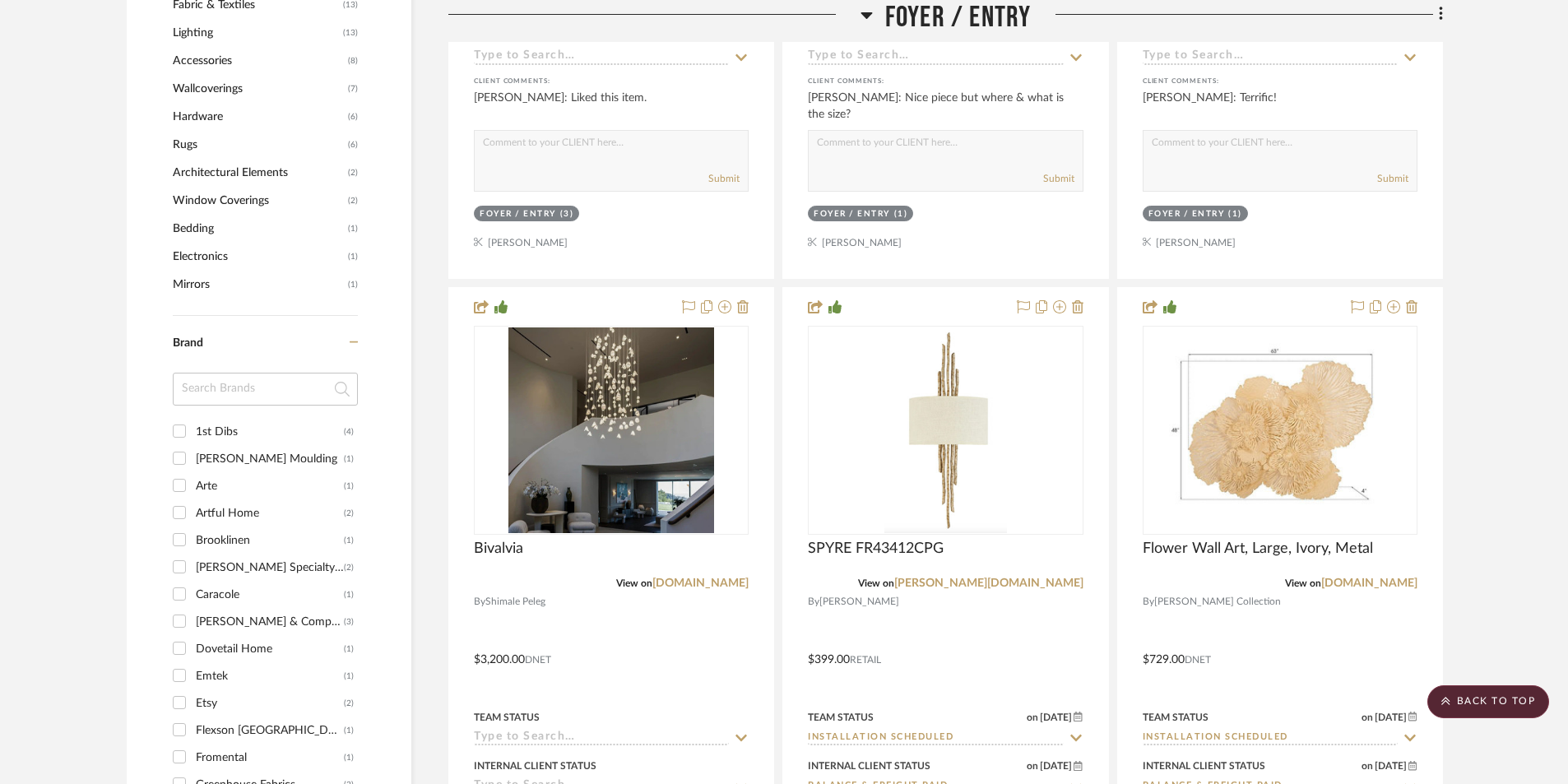
click at [176, 434] on input "1st Dibs (4)" at bounding box center [179, 431] width 26 height 26
checkbox input "true"
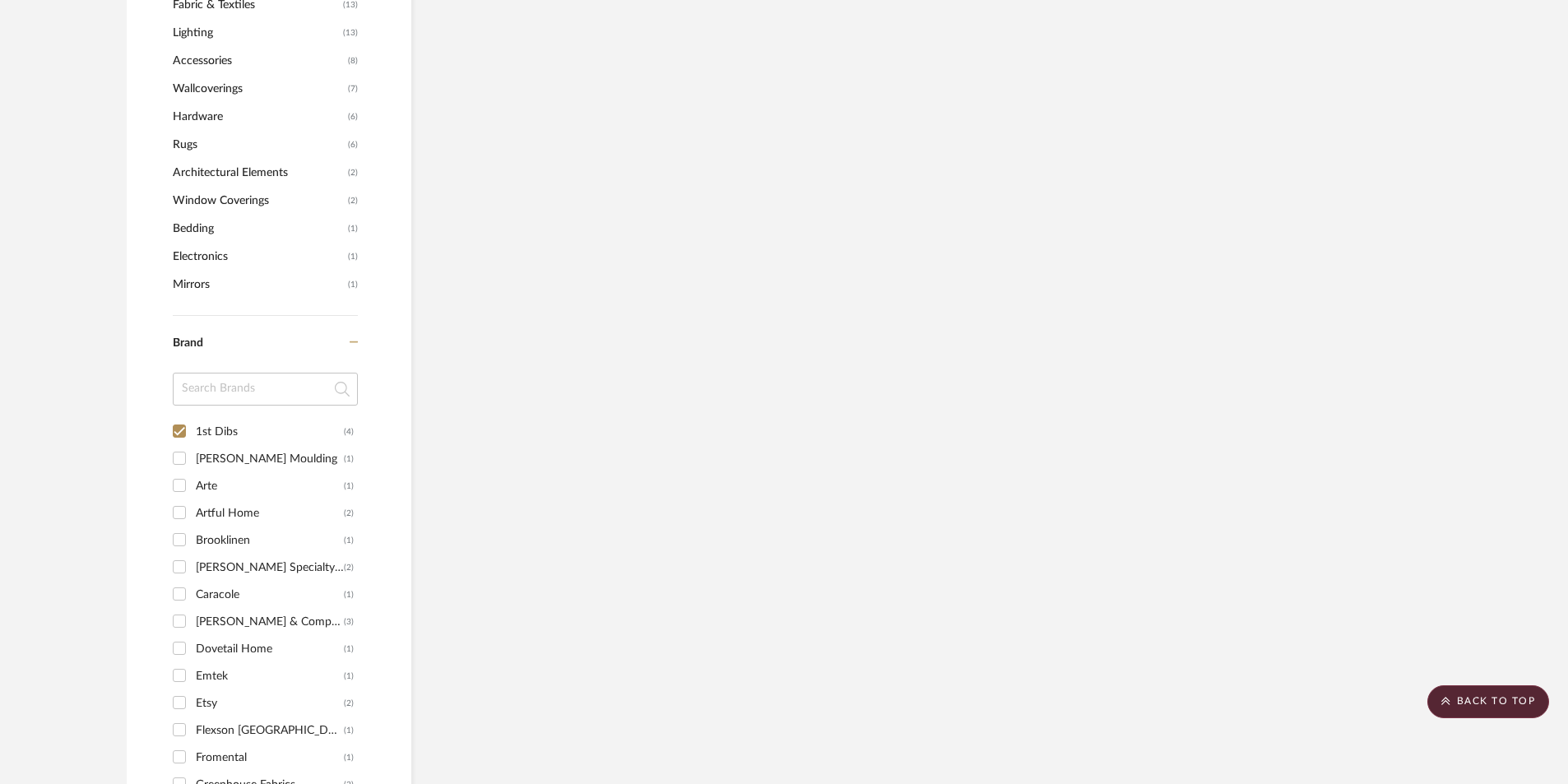
scroll to position [1243, 0]
